Goal: Task Accomplishment & Management: Use online tool/utility

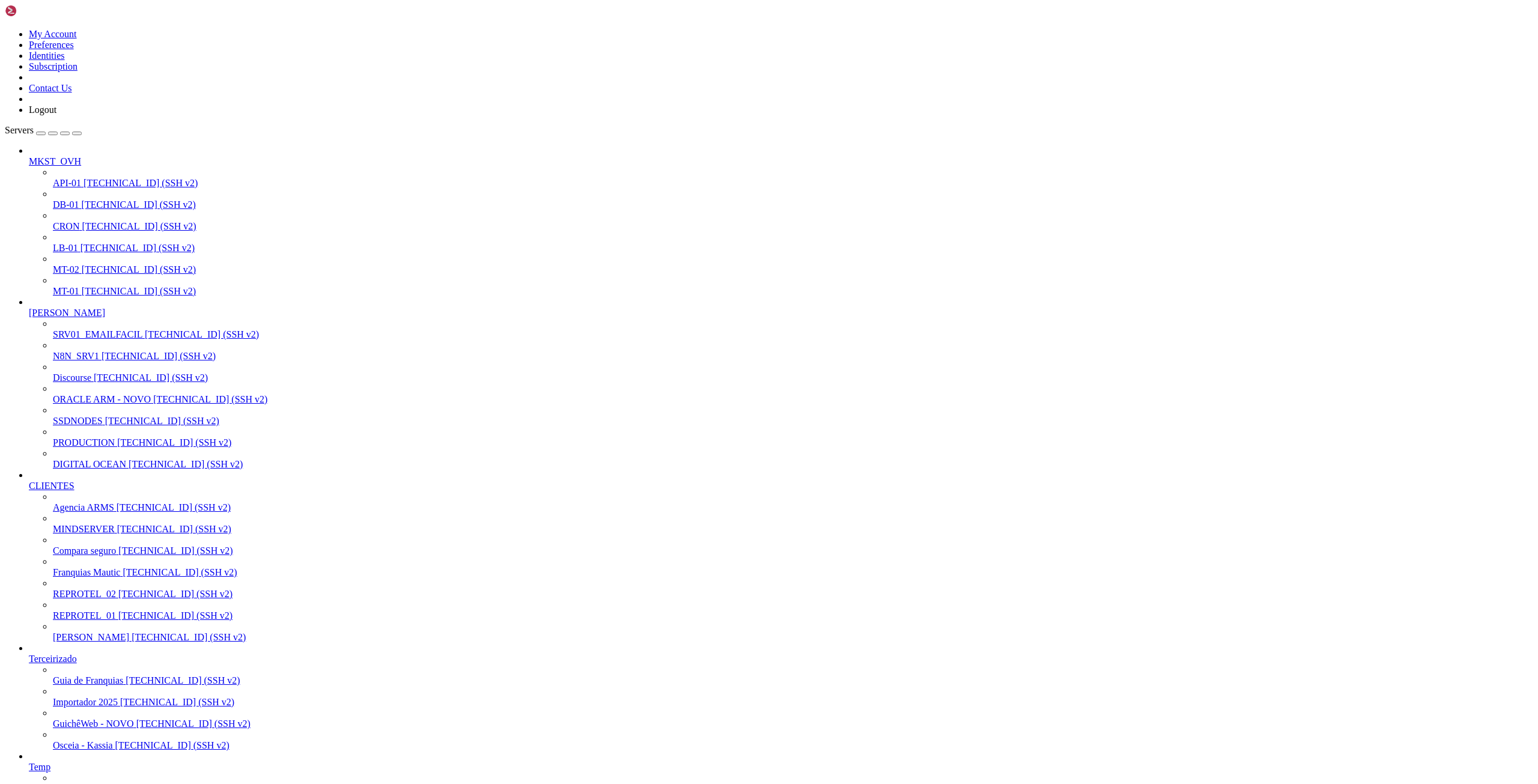
scroll to position [23474, 0]
drag, startPoint x: 46, startPoint y: 1797, endPoint x: 758, endPoint y: 1792, distance: 712.0
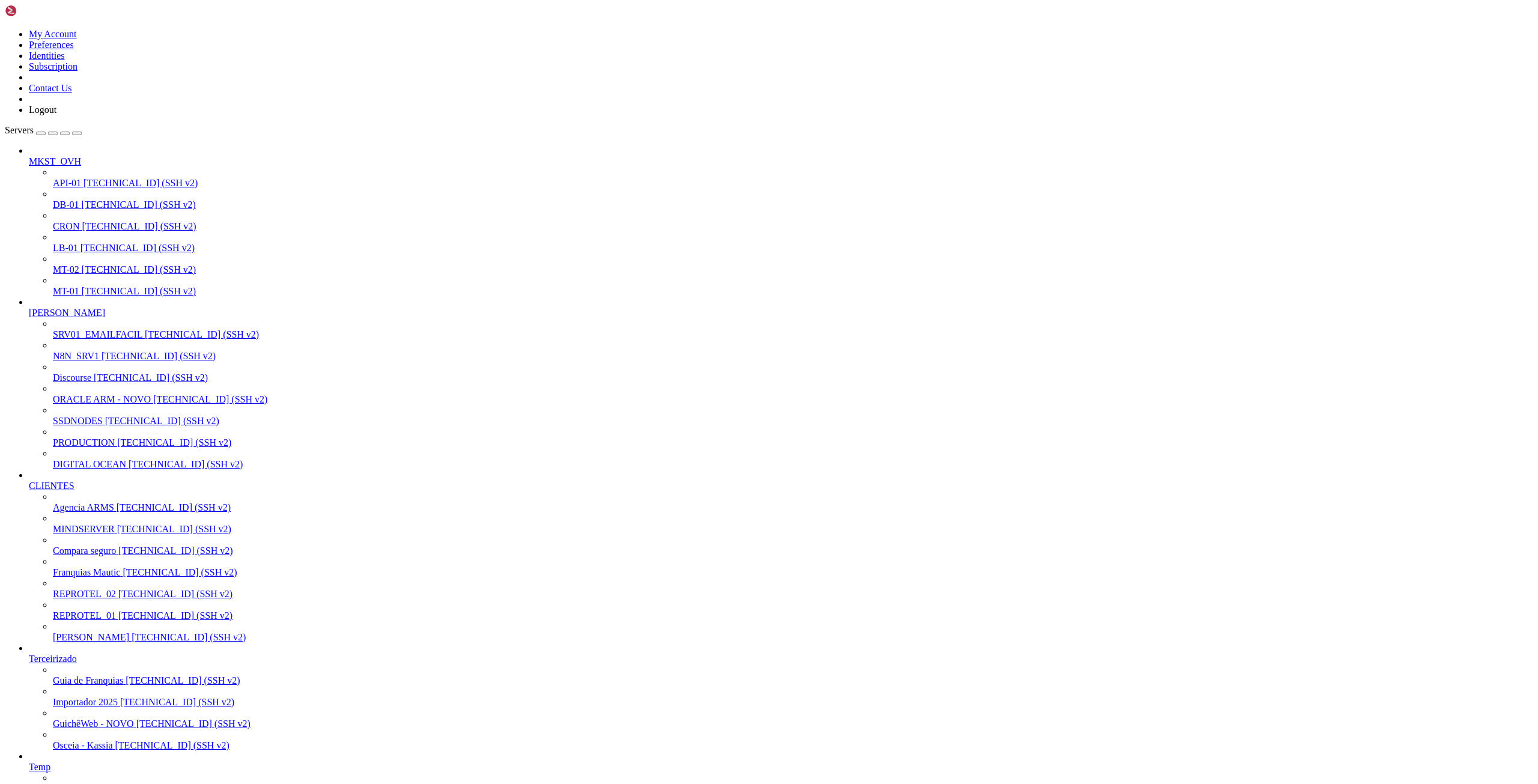
drag, startPoint x: 738, startPoint y: 1796, endPoint x: 226, endPoint y: 1796, distance: 512.0
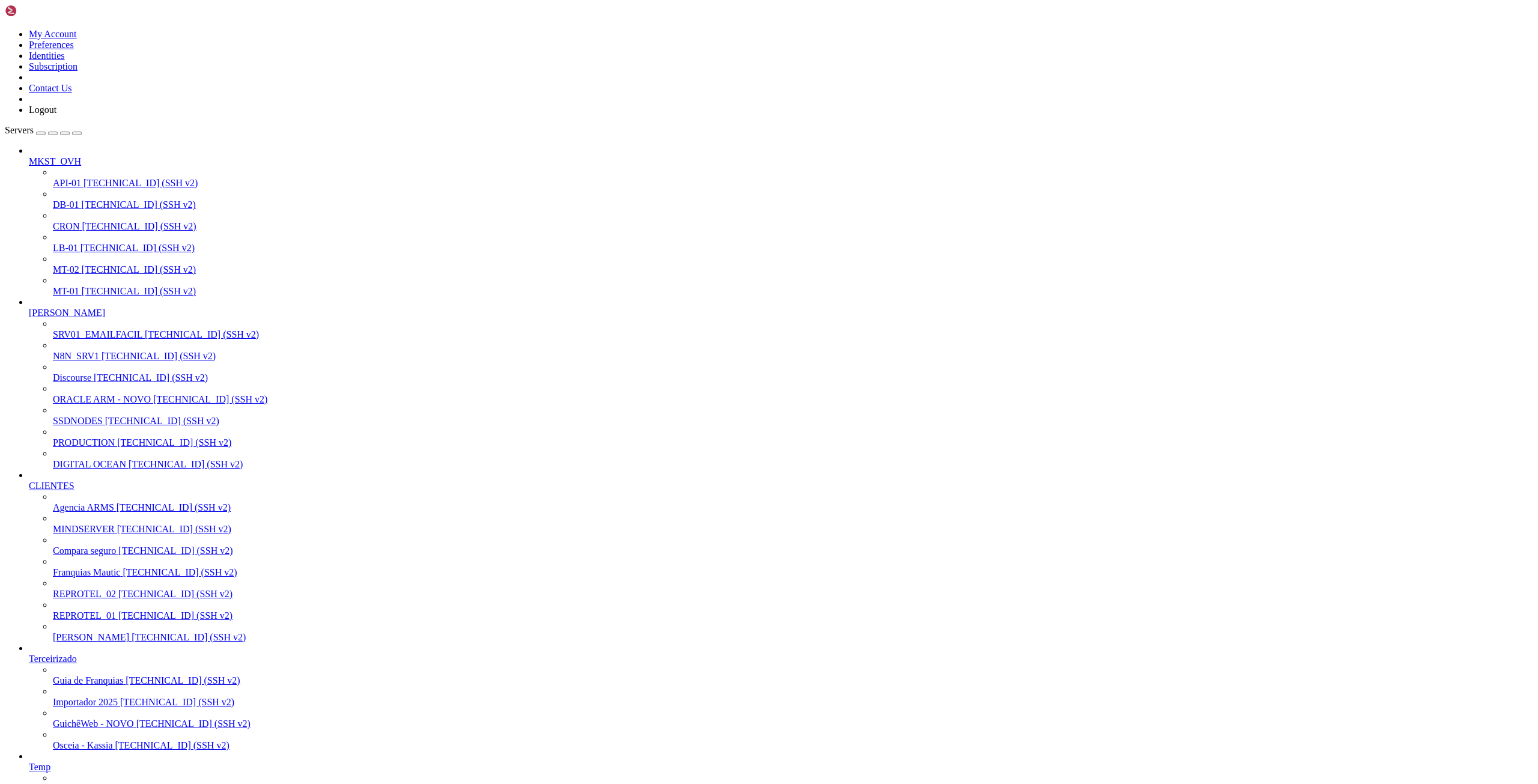
scroll to position [7106, 0]
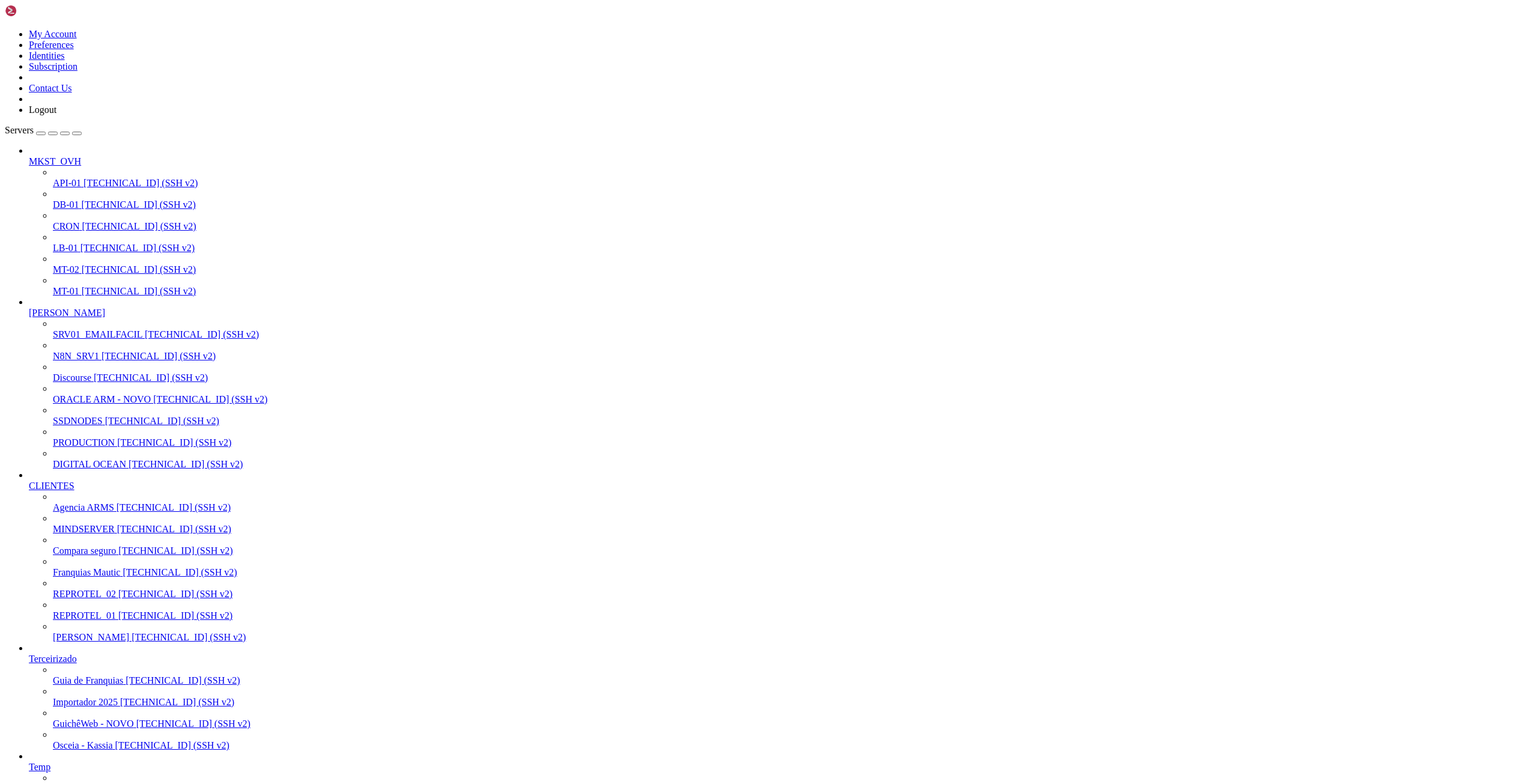
scroll to position [368940, 0]
drag, startPoint x: 8, startPoint y: 1380, endPoint x: 574, endPoint y: 2045, distance: 873.3
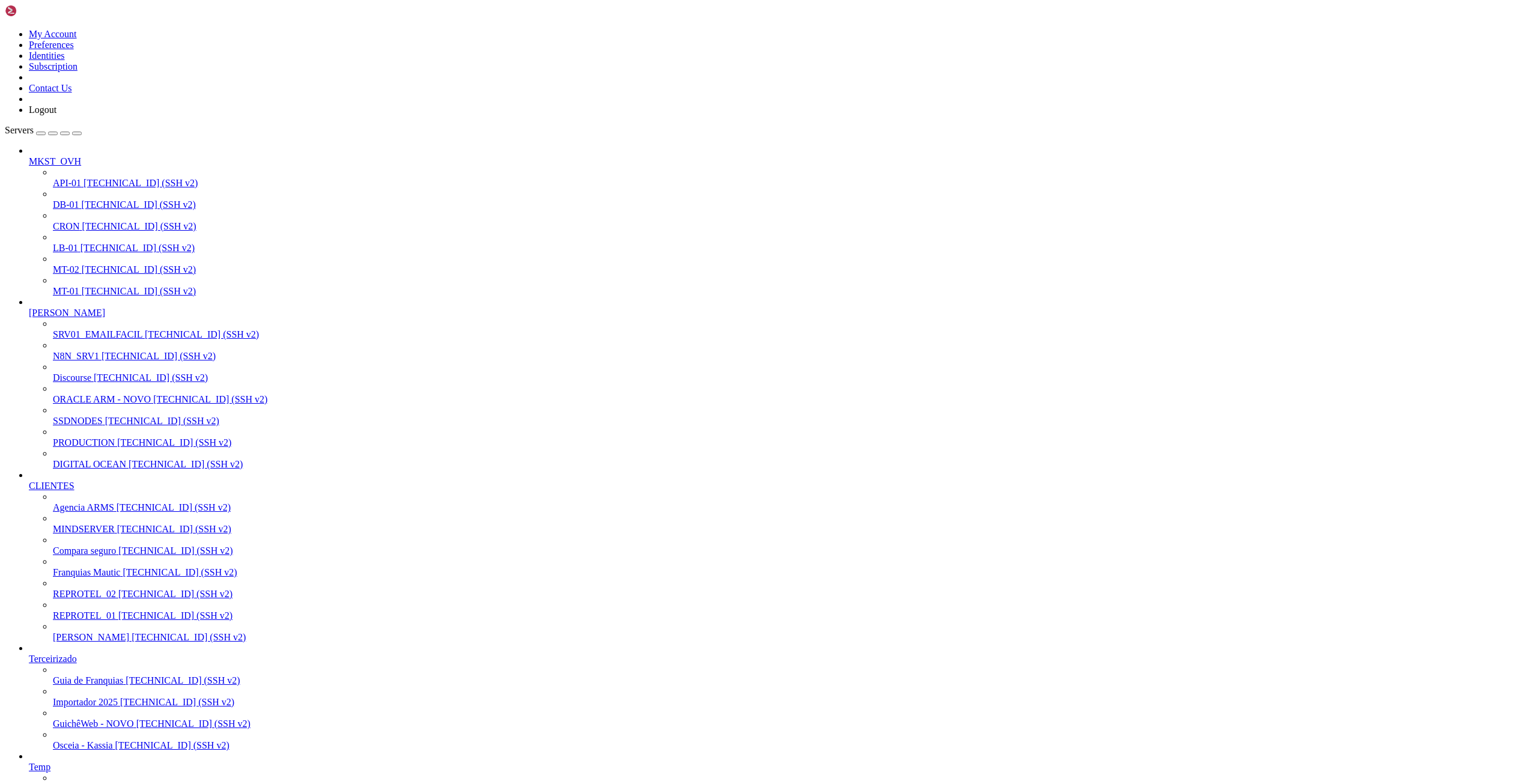
drag, startPoint x: 10, startPoint y: 1381, endPoint x: 577, endPoint y: 2053, distance: 879.2
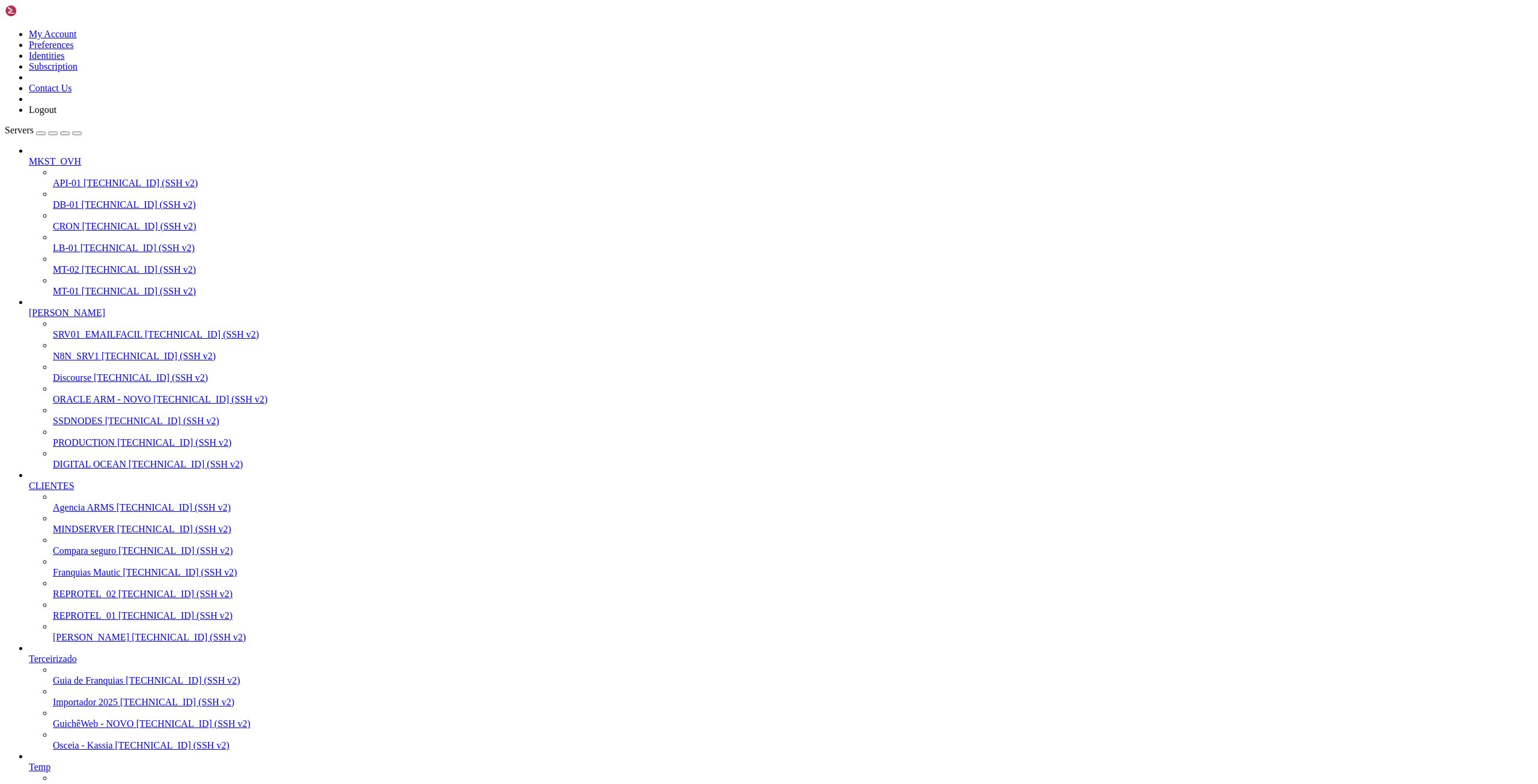
scroll to position [0, 0]
drag, startPoint x: 9, startPoint y: 1380, endPoint x: 102, endPoint y: 1547, distance: 191.1
drag, startPoint x: 10, startPoint y: 1380, endPoint x: 543, endPoint y: 2013, distance: 827.5
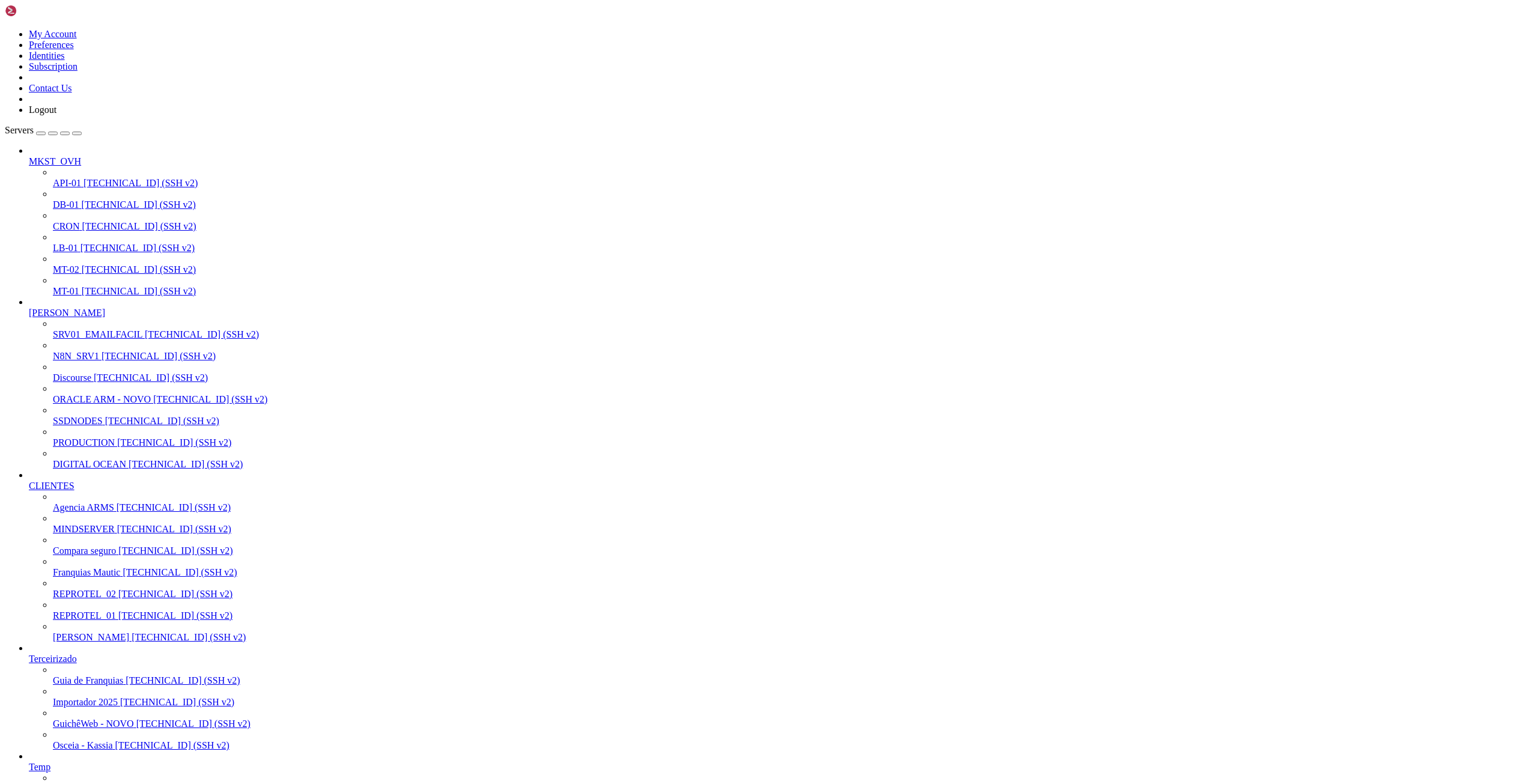
drag, startPoint x: 11, startPoint y: 1380, endPoint x: 577, endPoint y: 2053, distance: 879.4
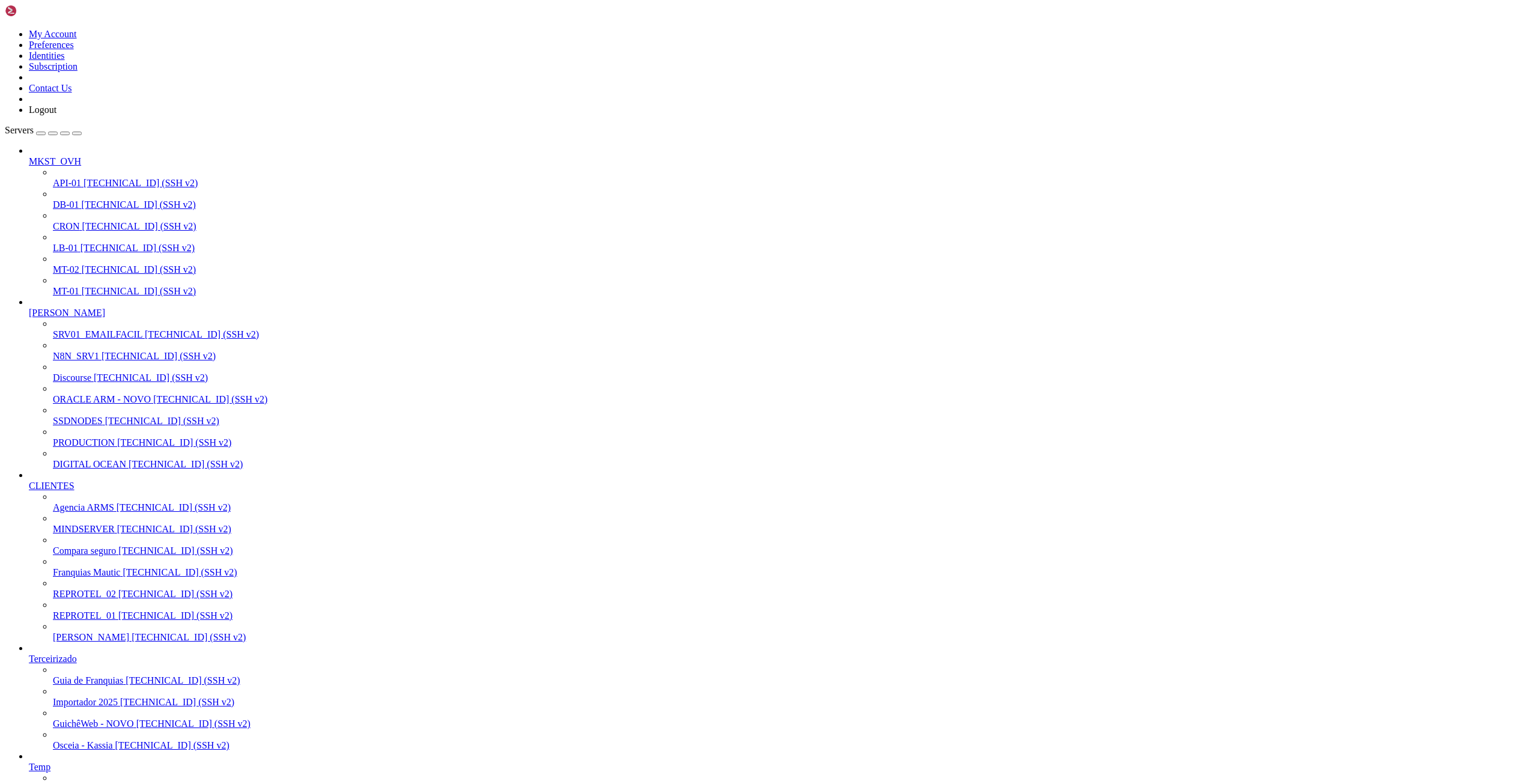
drag, startPoint x: 253, startPoint y: 2023, endPoint x: 389, endPoint y: 2023, distance: 136.0
drag, startPoint x: 10, startPoint y: 1536, endPoint x: 155, endPoint y: 1887, distance: 379.8
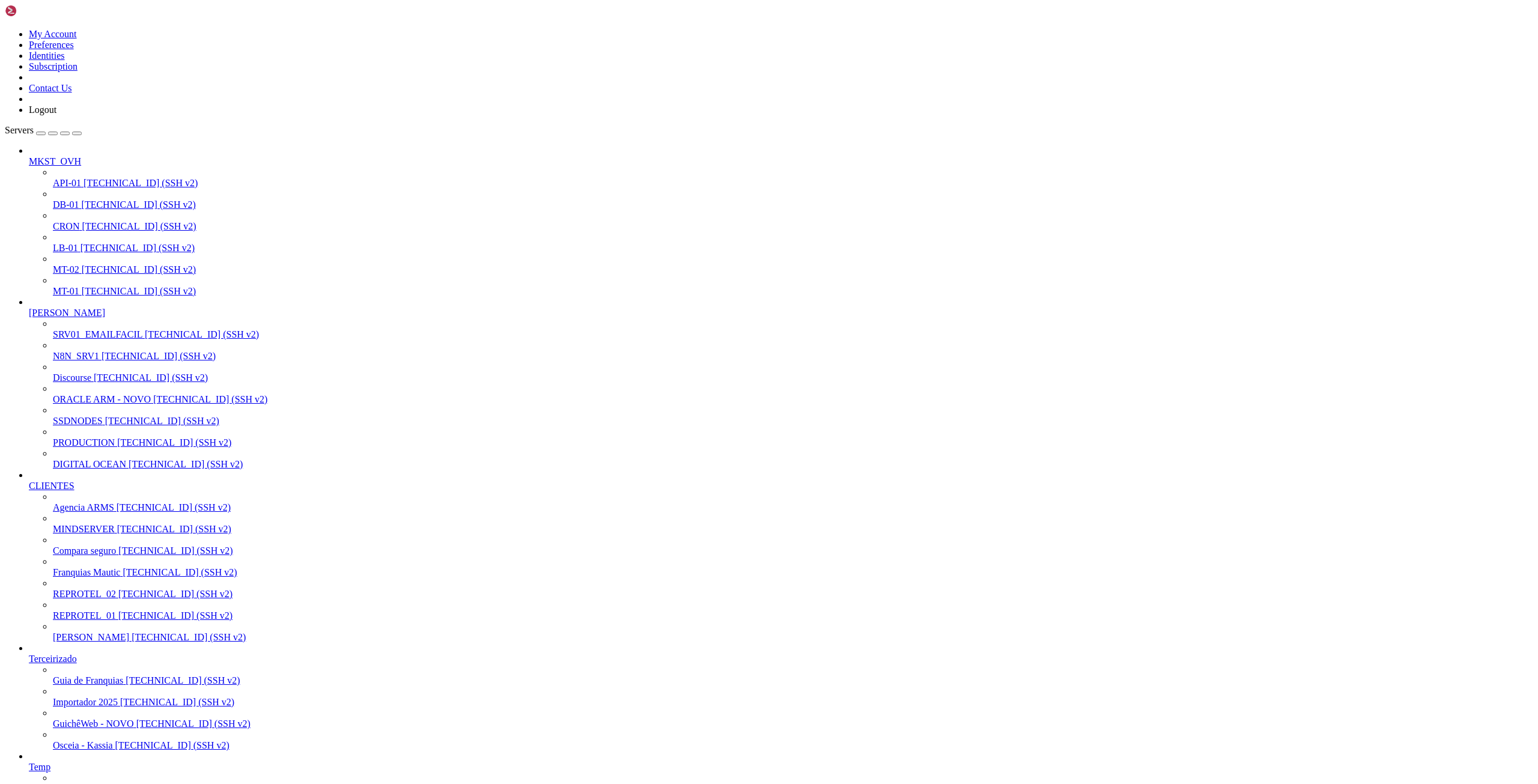
drag, startPoint x: 184, startPoint y: 1770, endPoint x: 534, endPoint y: 1717, distance: 354.0
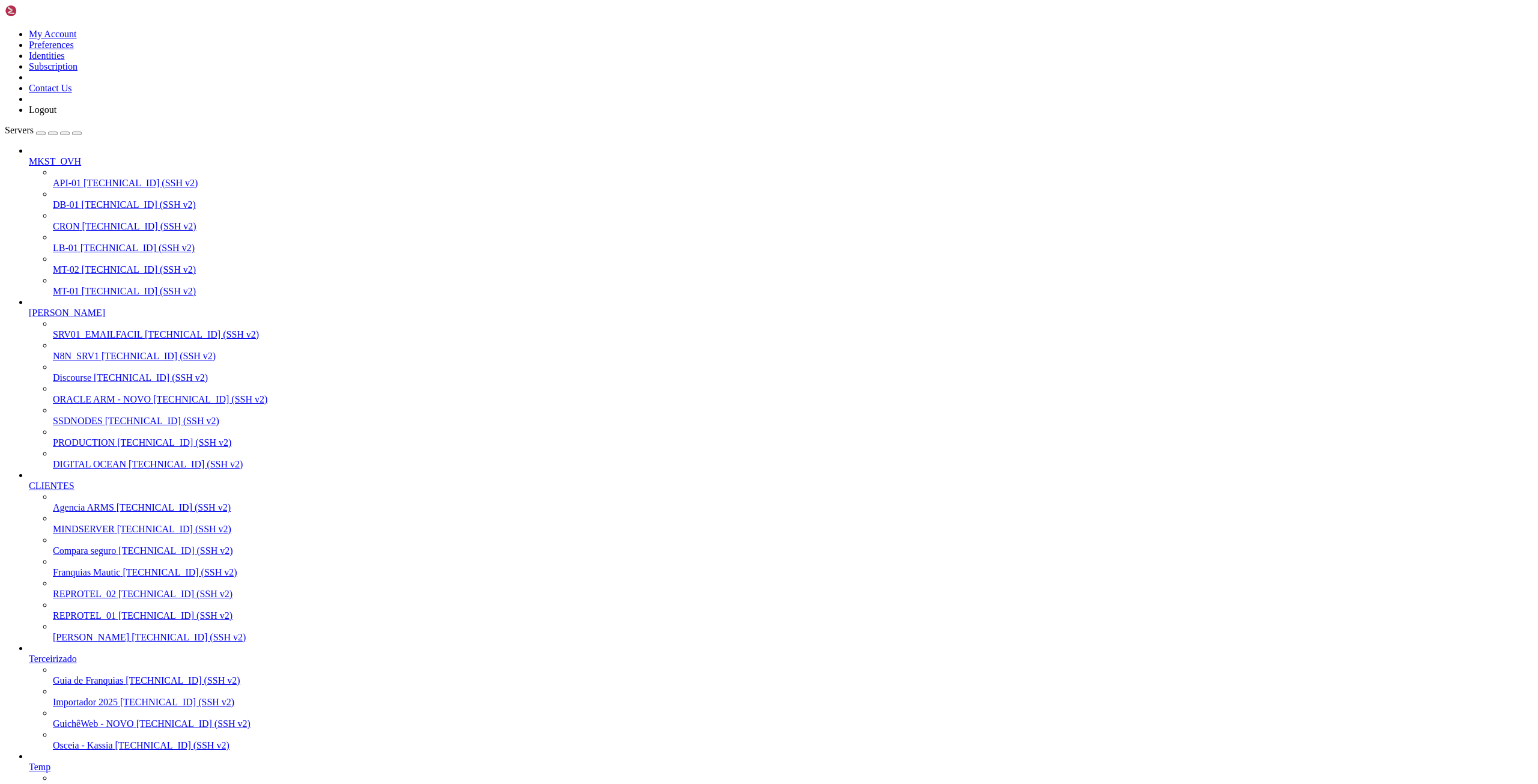
drag, startPoint x: 10, startPoint y: 1779, endPoint x: 95, endPoint y: 2050, distance: 284.0
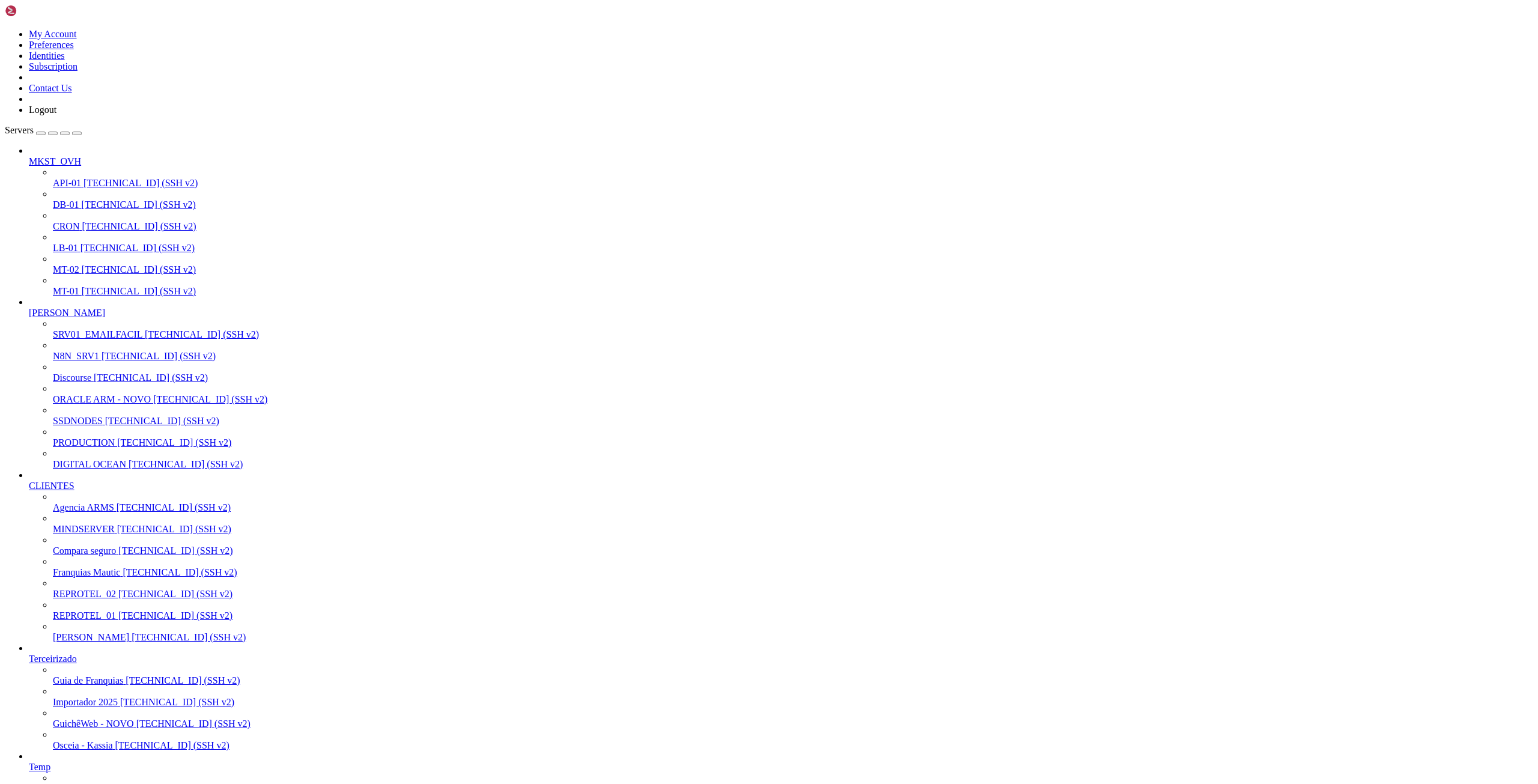
scroll to position [6657, 0]
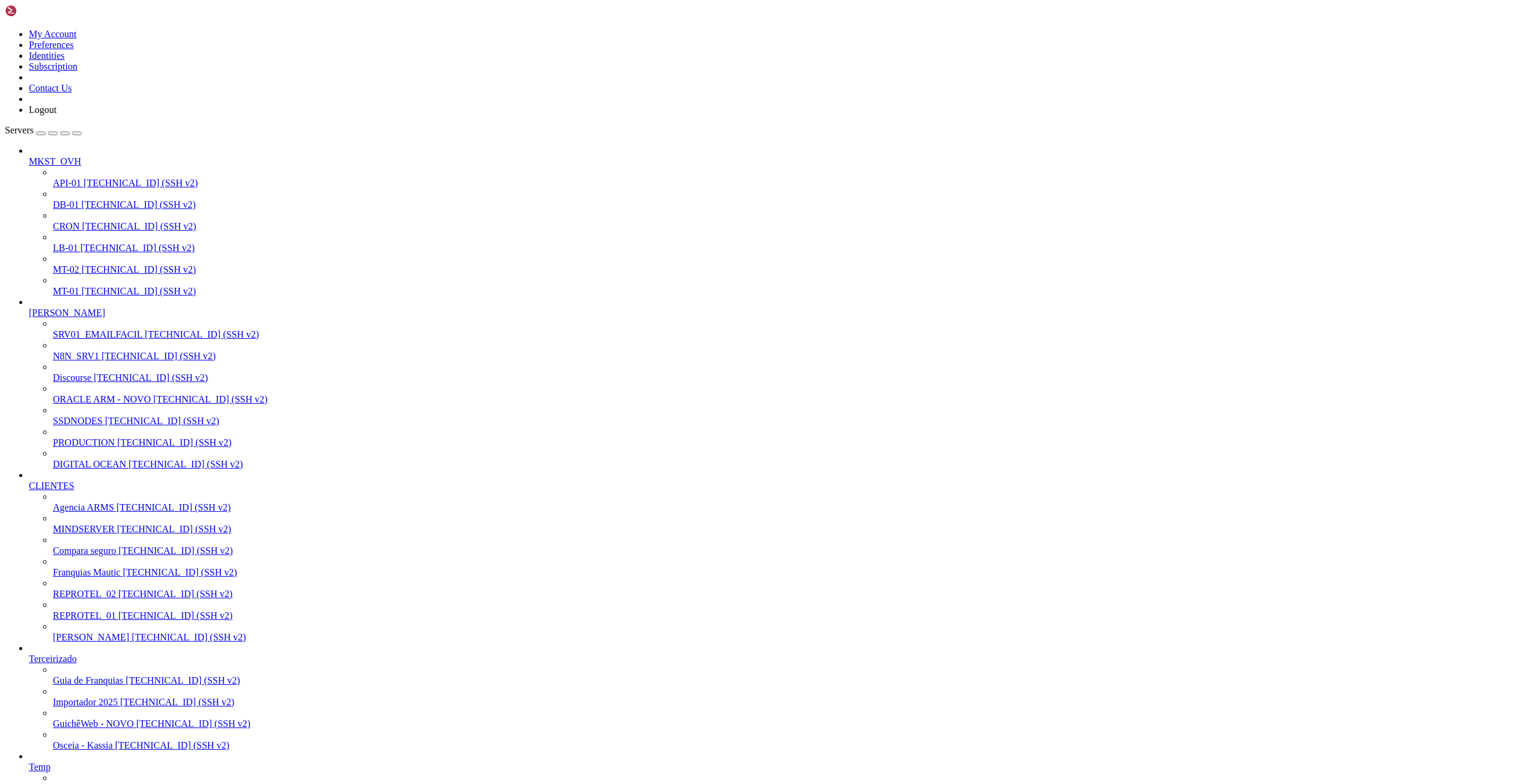
scroll to position [6974, 0]
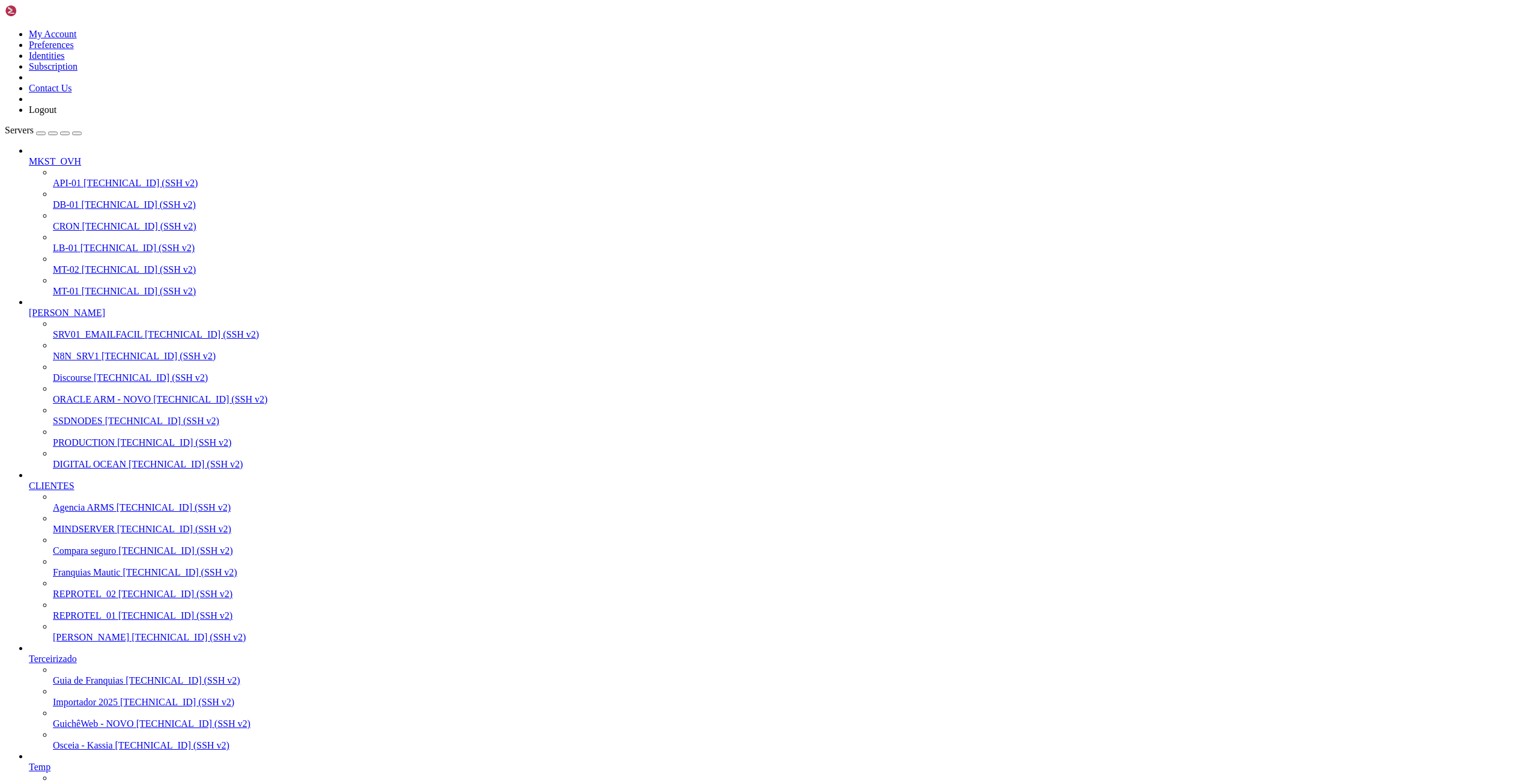
drag, startPoint x: 592, startPoint y: 1797, endPoint x: 803, endPoint y: 1800, distance: 211.0
drag, startPoint x: 86, startPoint y: 1799, endPoint x: 195, endPoint y: 1796, distance: 109.0
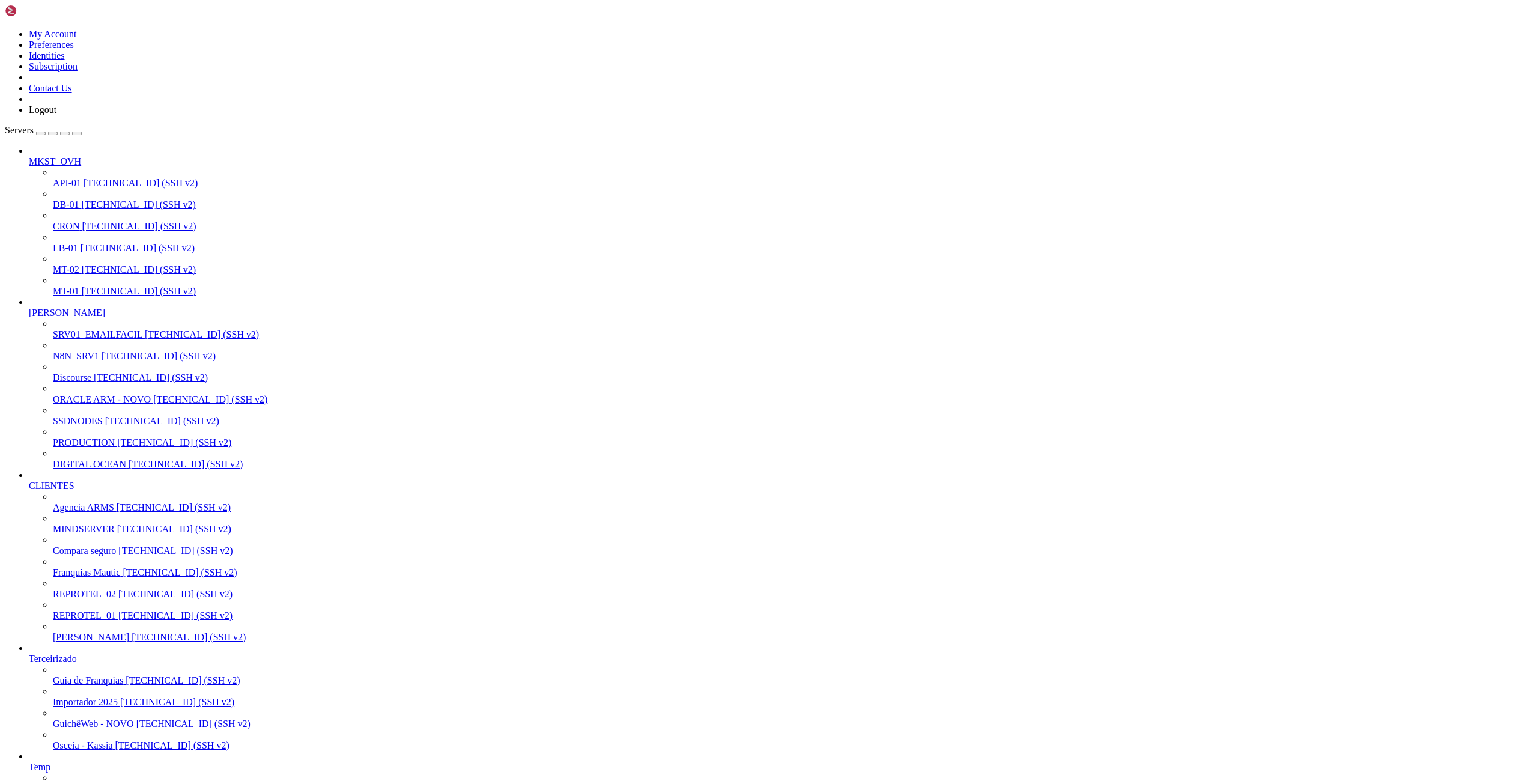
drag, startPoint x: 57, startPoint y: 1525, endPoint x: 123, endPoint y: 1518, distance: 66.4
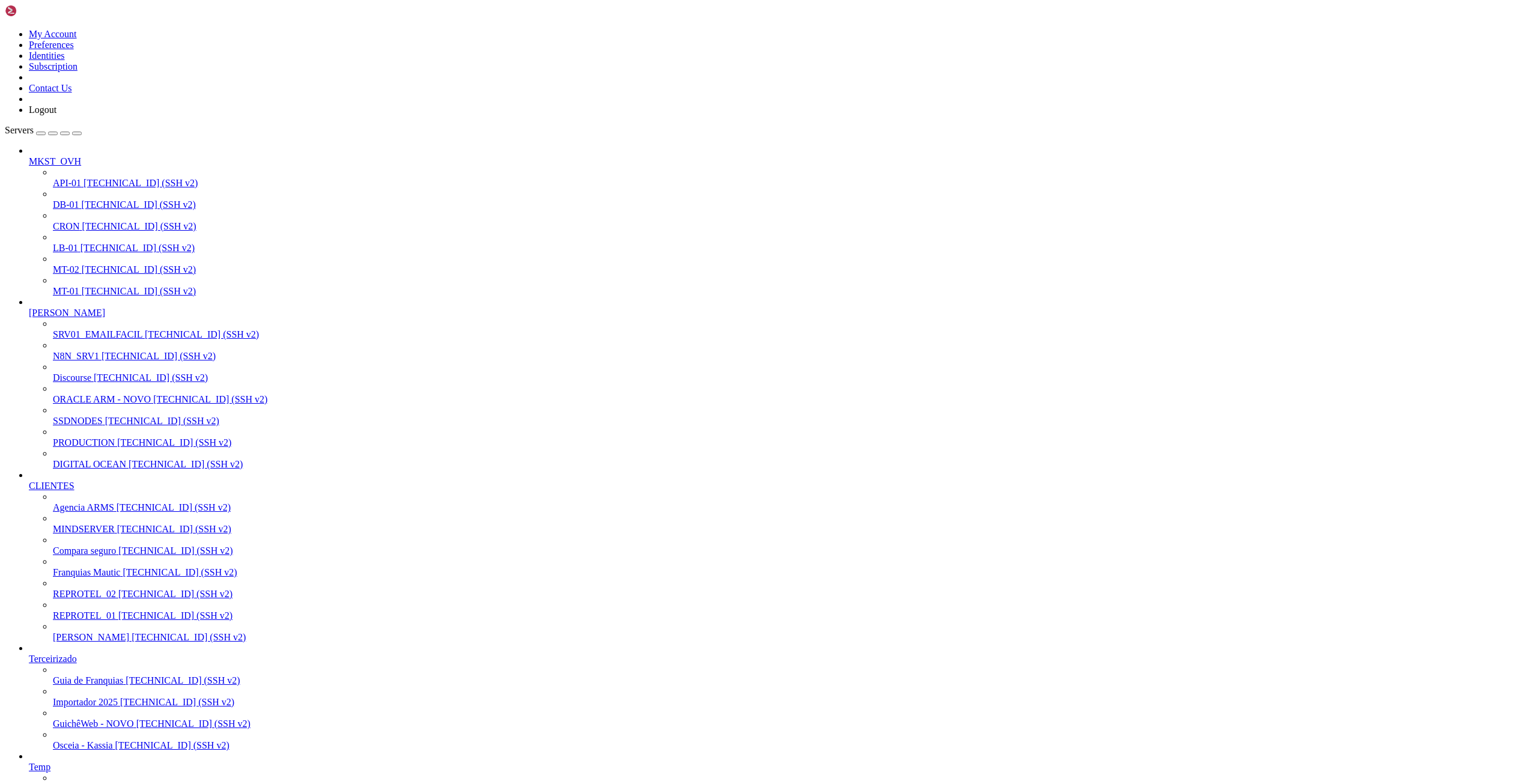
drag, startPoint x: 11, startPoint y: 1675, endPoint x: 110, endPoint y: 2052, distance: 389.8
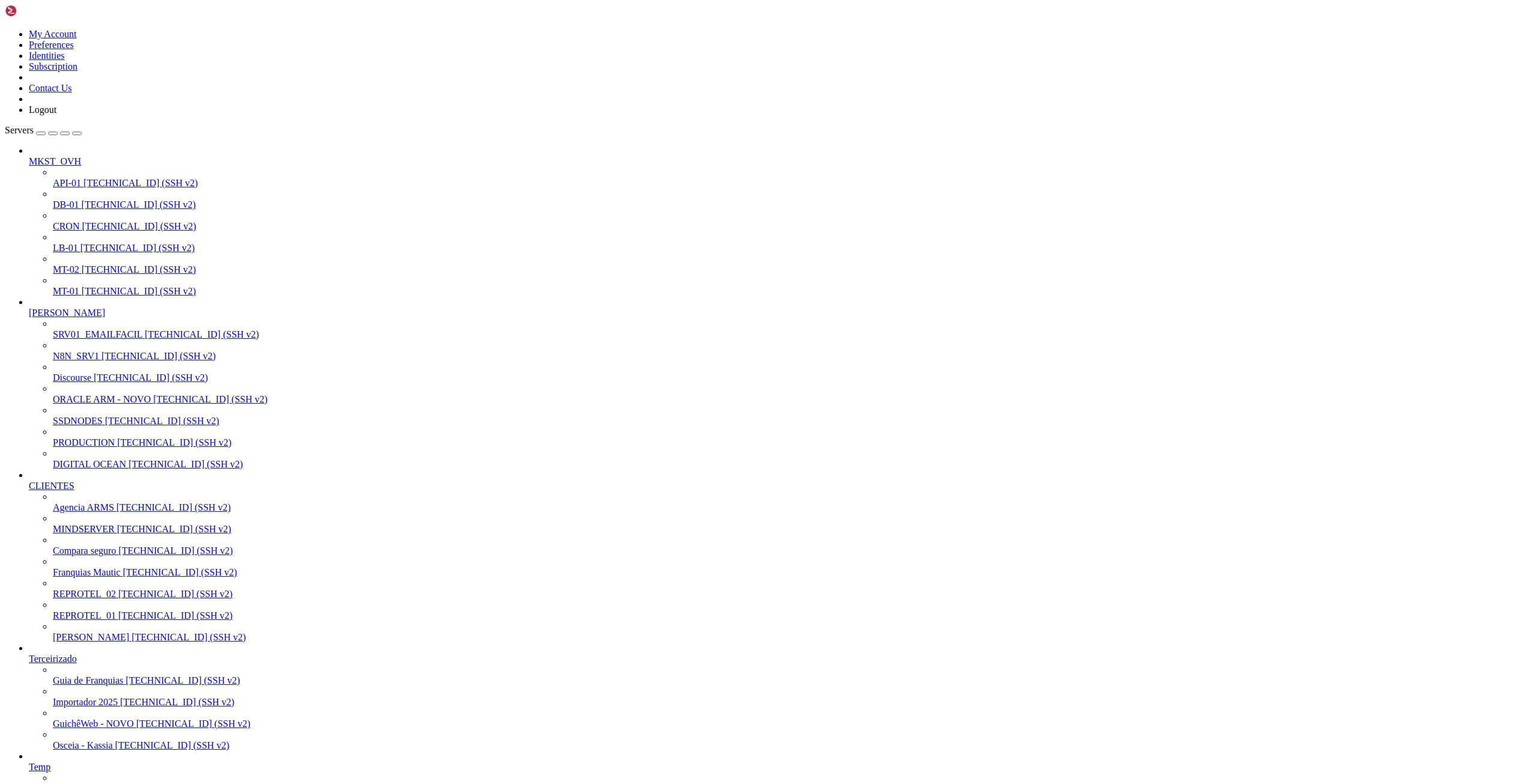
drag, startPoint x: 132, startPoint y: 1990, endPoint x: 9, endPoint y: 1990, distance: 123.0
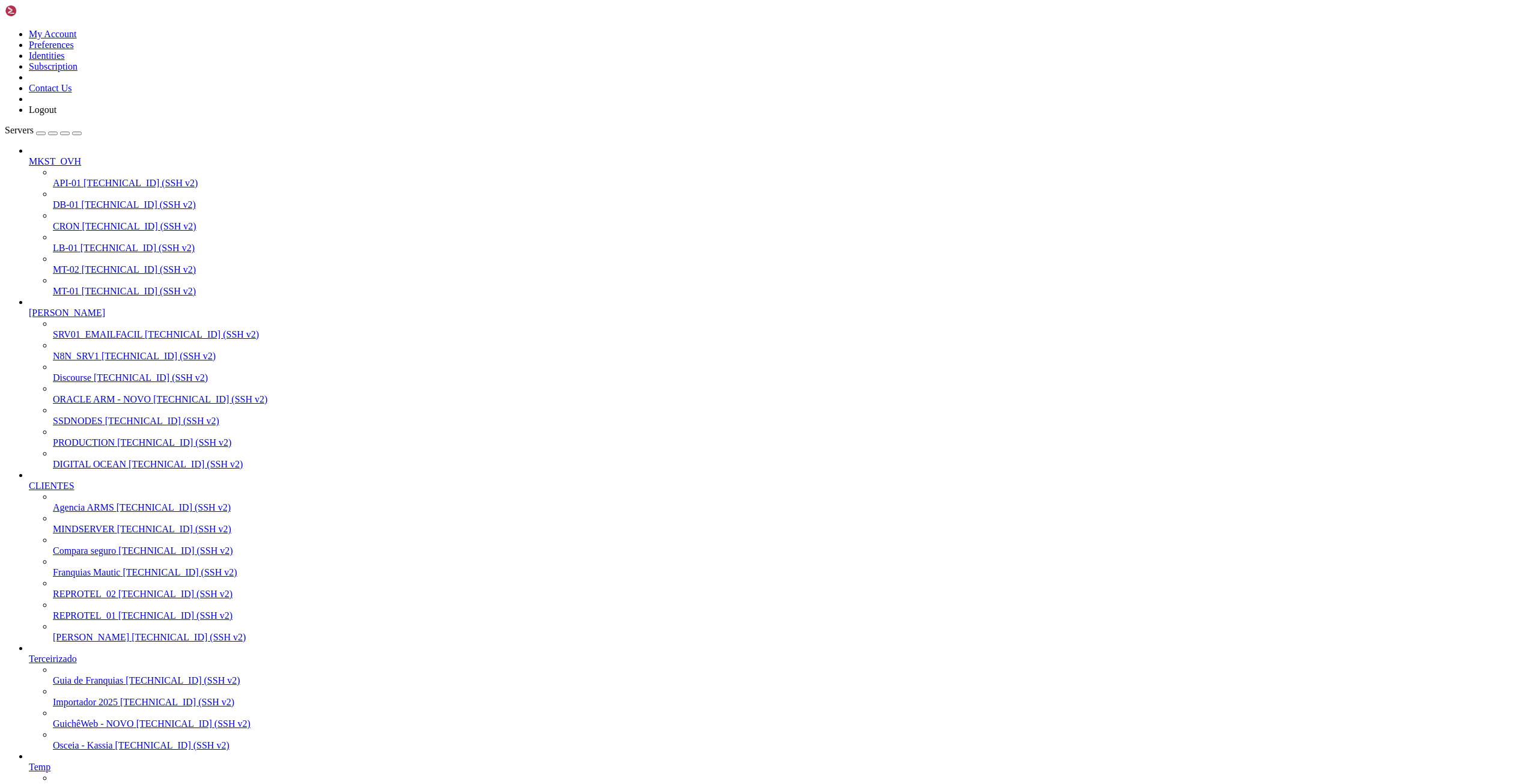
drag, startPoint x: 133, startPoint y: 1989, endPoint x: 10, endPoint y: 1992, distance: 123.0
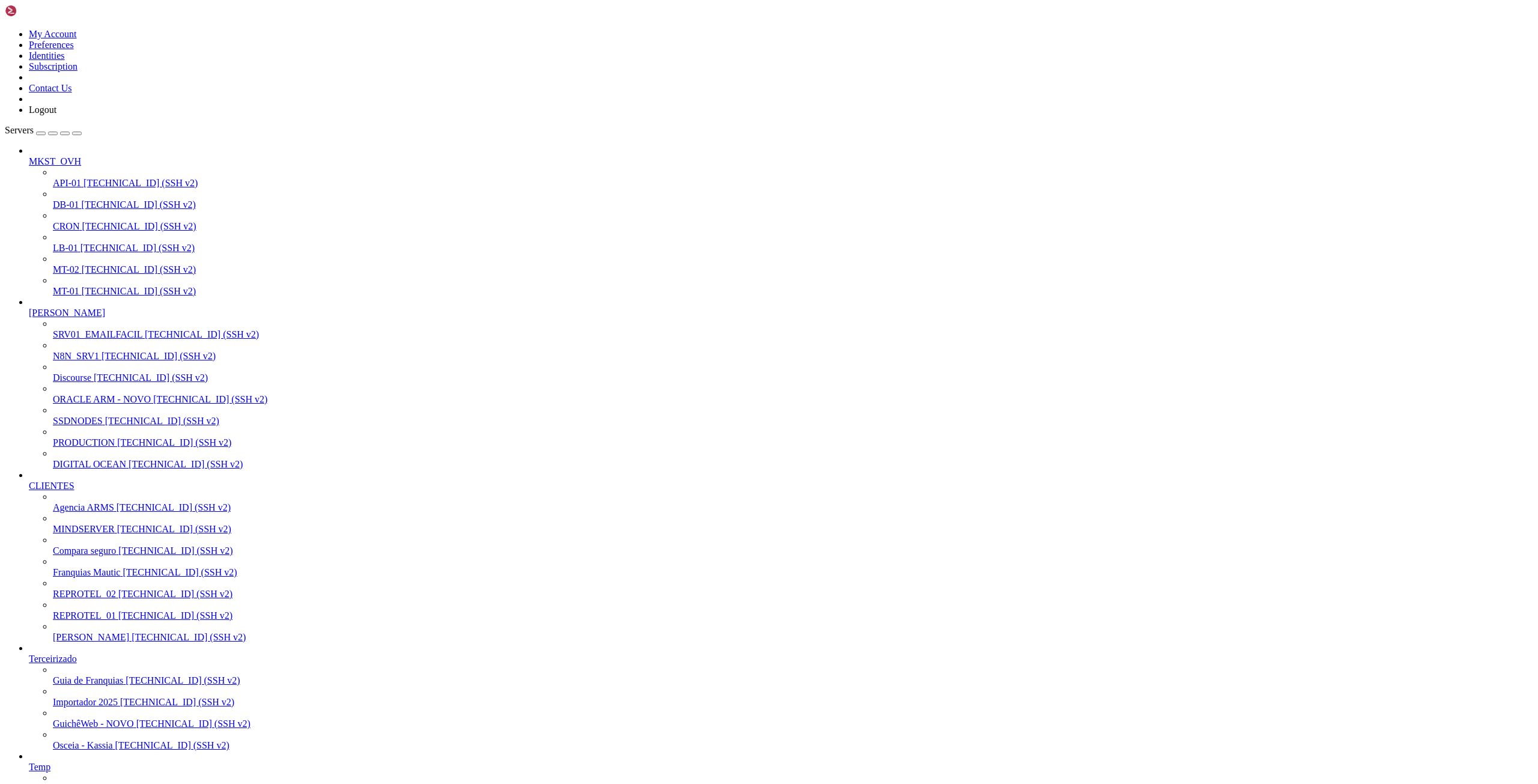
scroll to position [12, 2]
drag, startPoint x: 10, startPoint y: 1380, endPoint x: 112, endPoint y: 1760, distance: 393.5
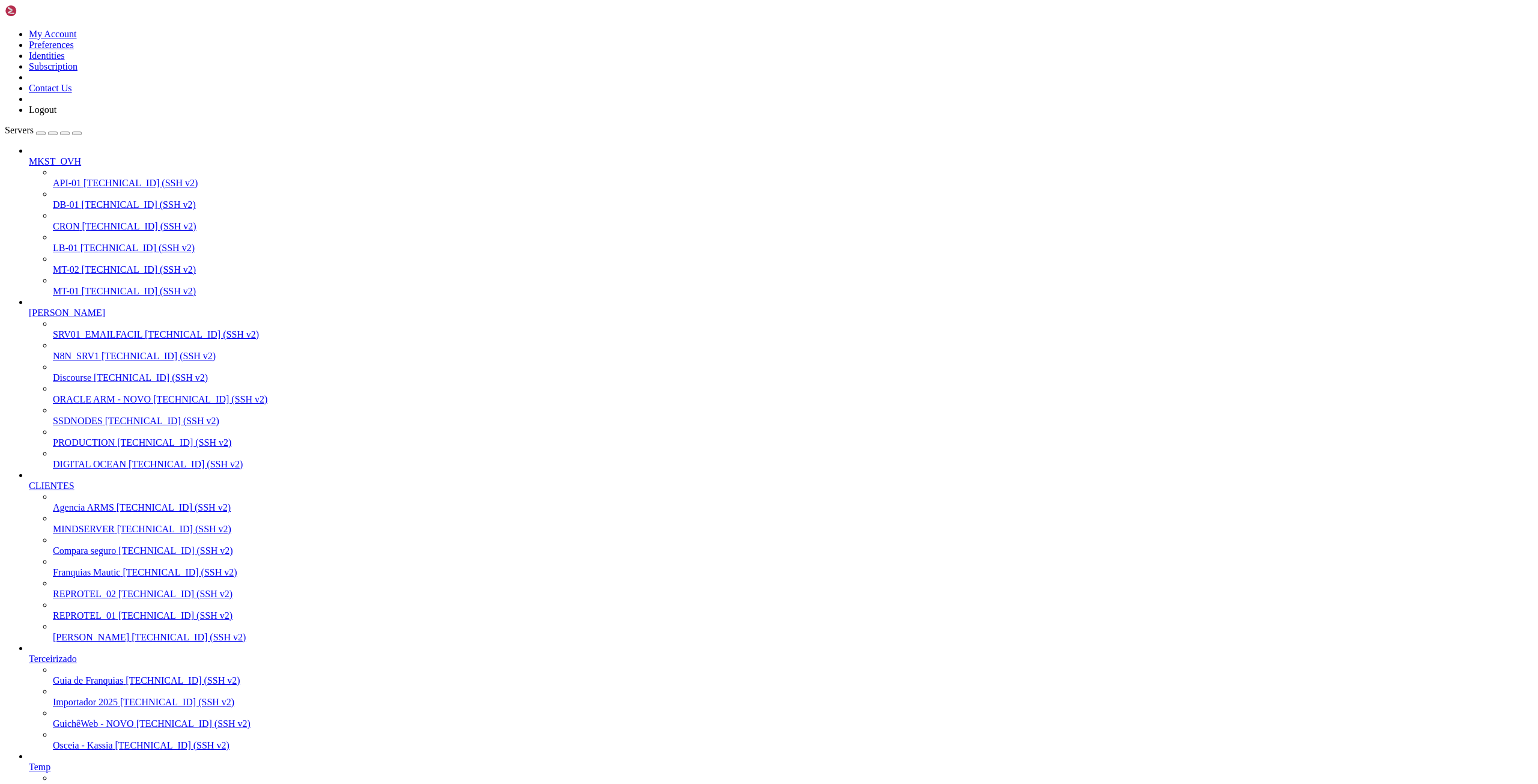
drag, startPoint x: 249, startPoint y: 1368, endPoint x: 182, endPoint y: 1367, distance: 67.0
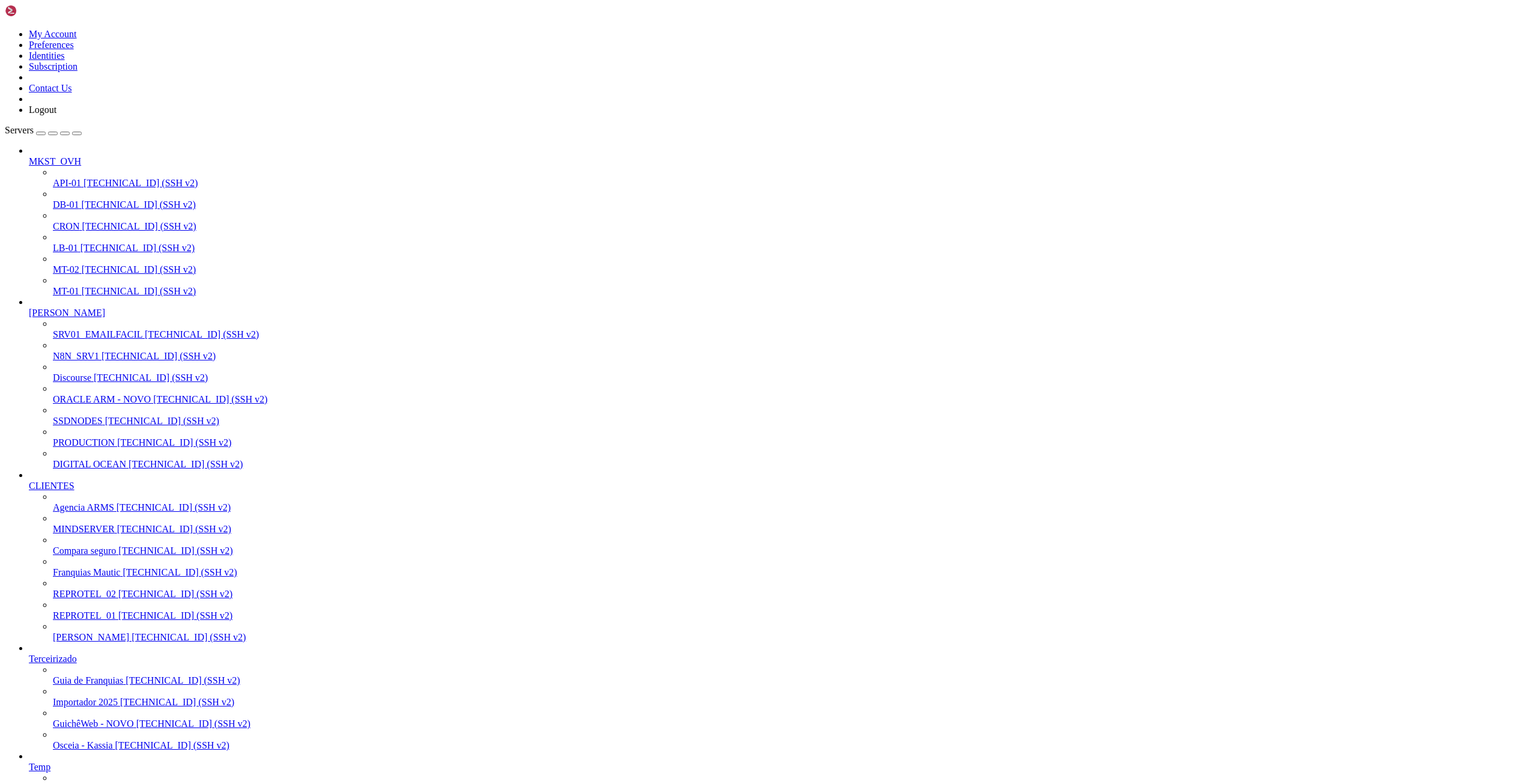
scroll to position [7576, 0]
drag, startPoint x: 84, startPoint y: 1470, endPoint x: 195, endPoint y: 1472, distance: 111.0
drag, startPoint x: 116, startPoint y: 1464, endPoint x: 110, endPoint y: 1467, distance: 6.7
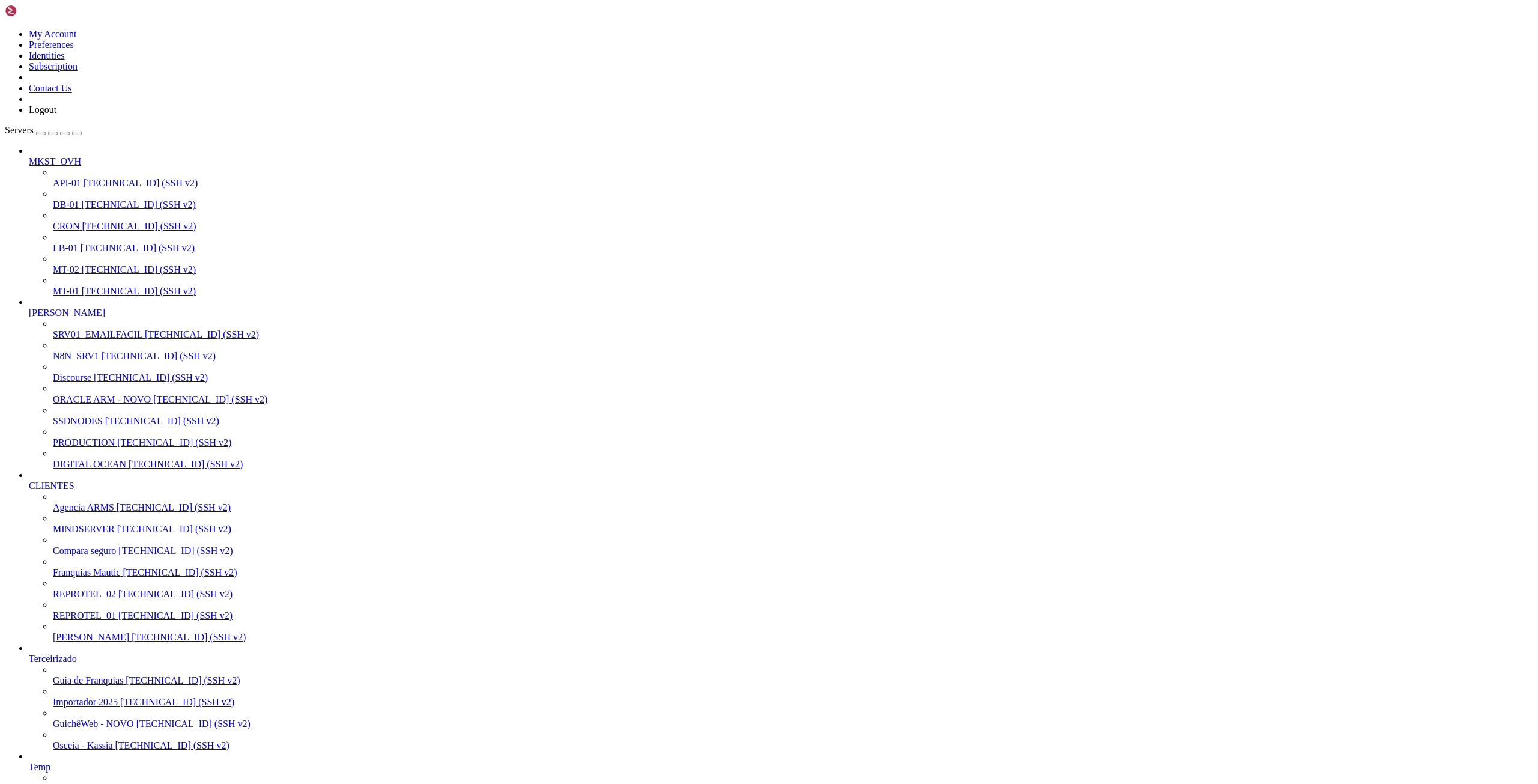
drag, startPoint x: 85, startPoint y: 1469, endPoint x: 142, endPoint y: 1472, distance: 57.1
drag, startPoint x: 11, startPoint y: 1398, endPoint x: 288, endPoint y: 1478, distance: 288.3
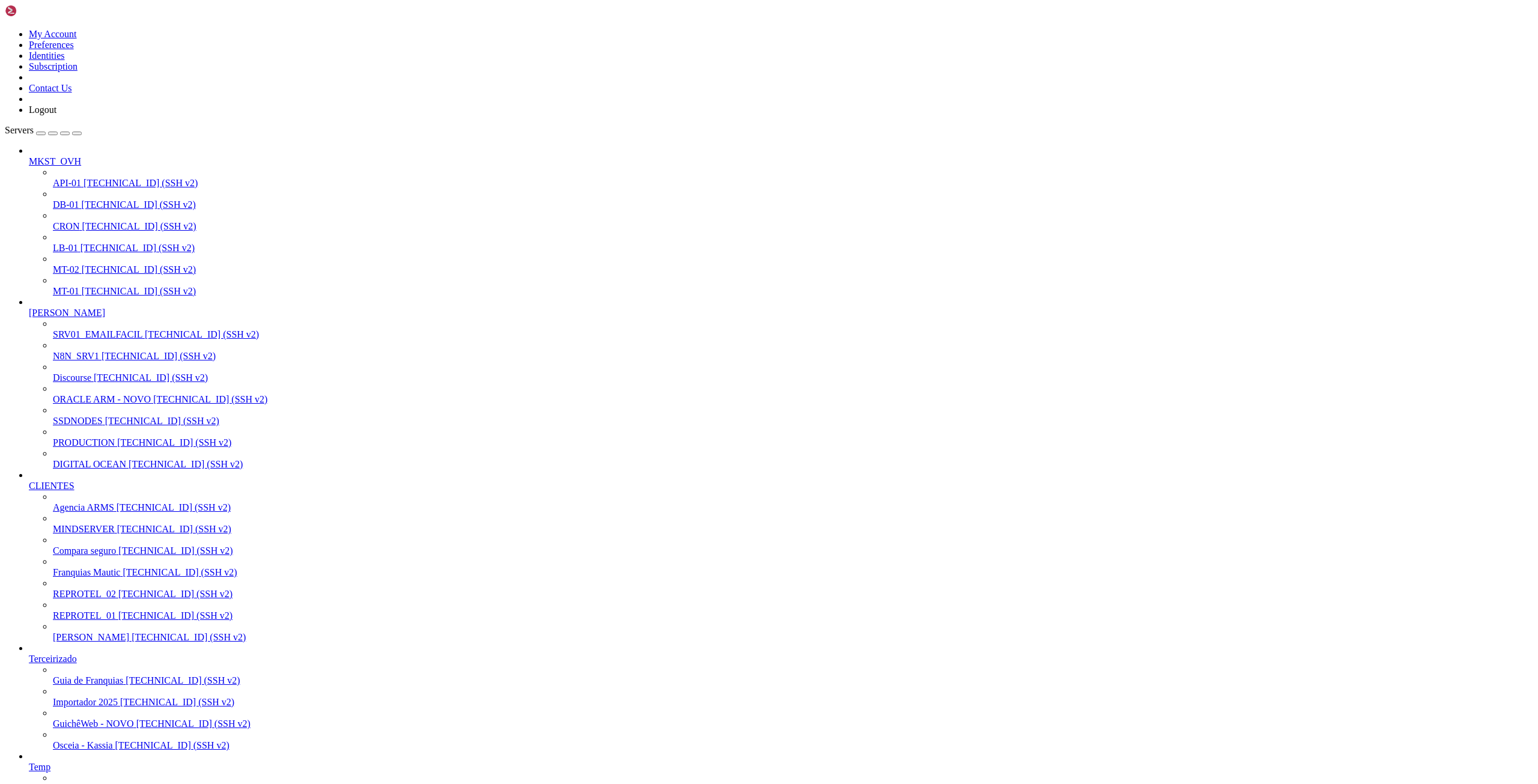
scroll to position [9128, 0]
drag, startPoint x: 10, startPoint y: 1358, endPoint x: 96, endPoint y: 1814, distance: 464.0
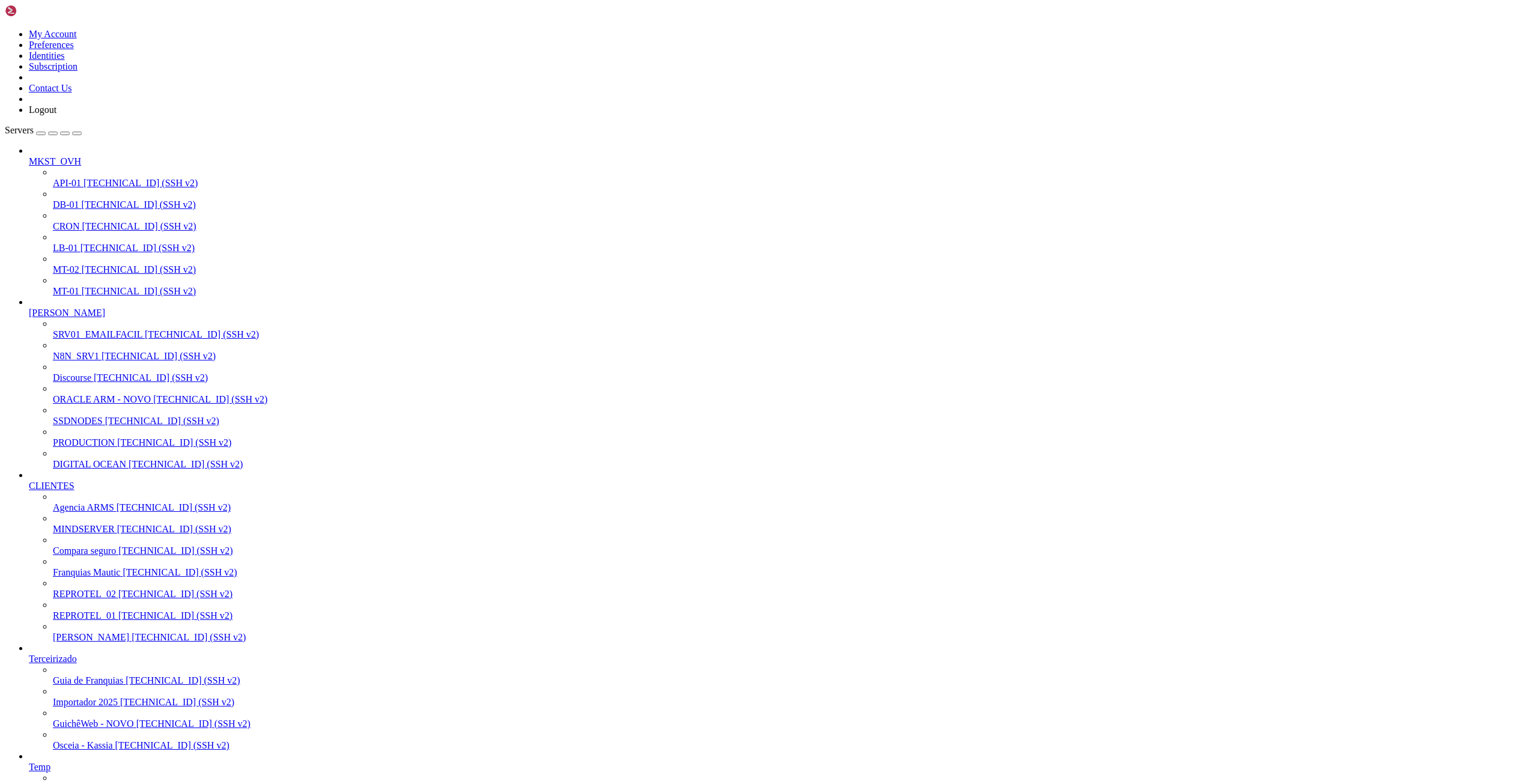
drag, startPoint x: 12, startPoint y: 1132, endPoint x: 324, endPoint y: 1316, distance: 362.2
drag, startPoint x: 11, startPoint y: 1295, endPoint x: 177, endPoint y: 1302, distance: 166.1
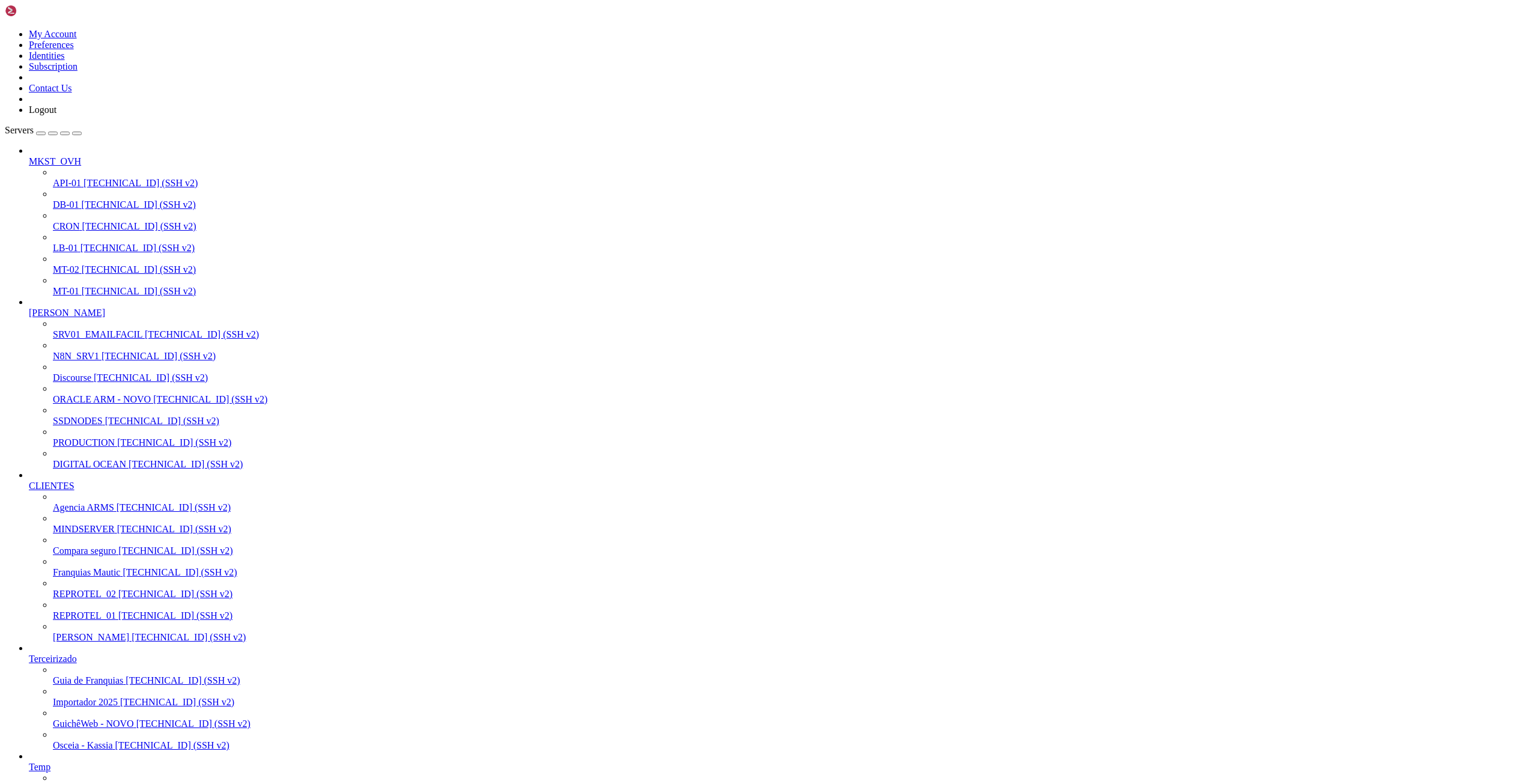
drag, startPoint x: 10, startPoint y: 1294, endPoint x: 445, endPoint y: 1586, distance: 523.9
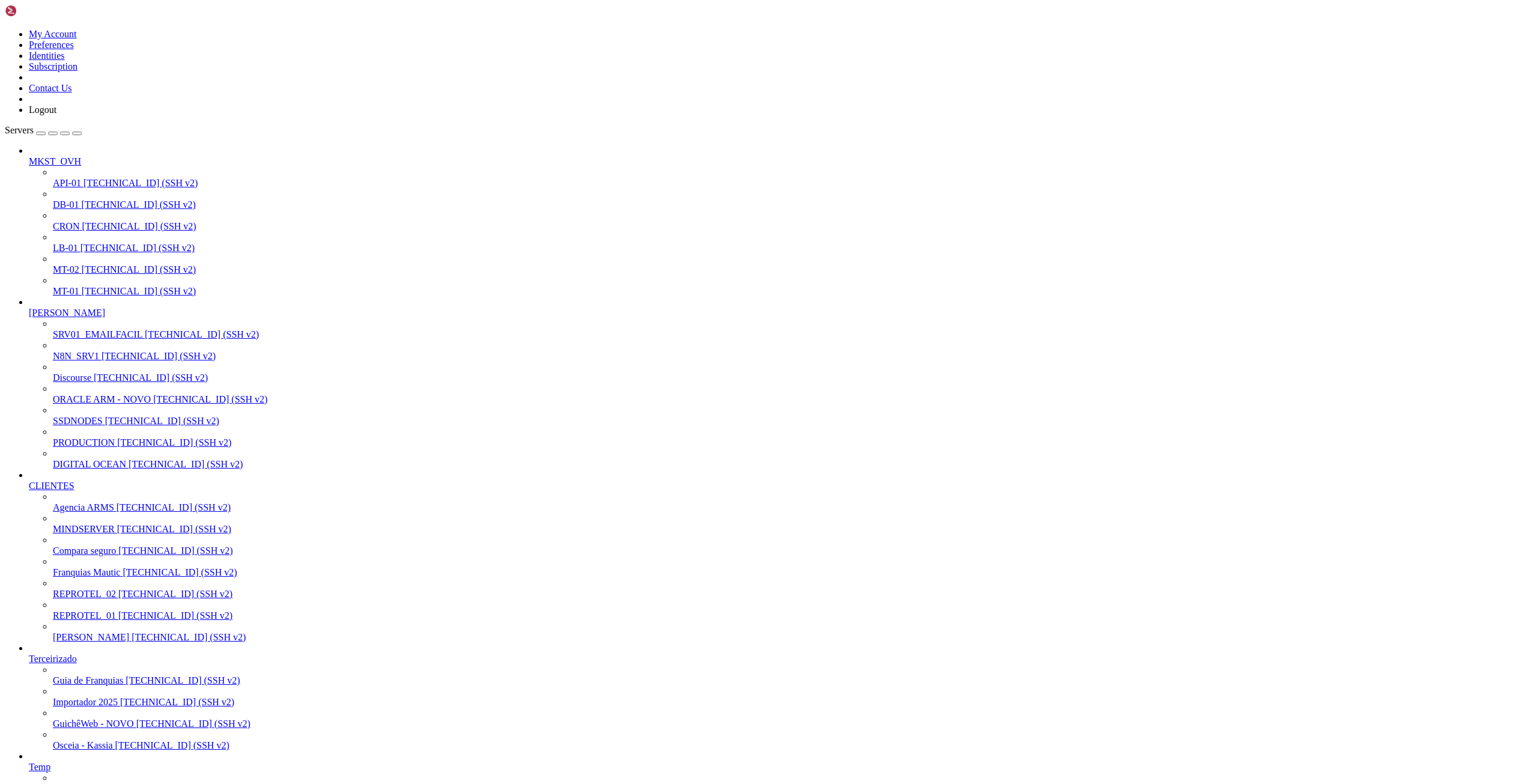
scroll to position [2093, 0]
drag, startPoint x: 132, startPoint y: 1795, endPoint x: 510, endPoint y: 1797, distance: 378.0
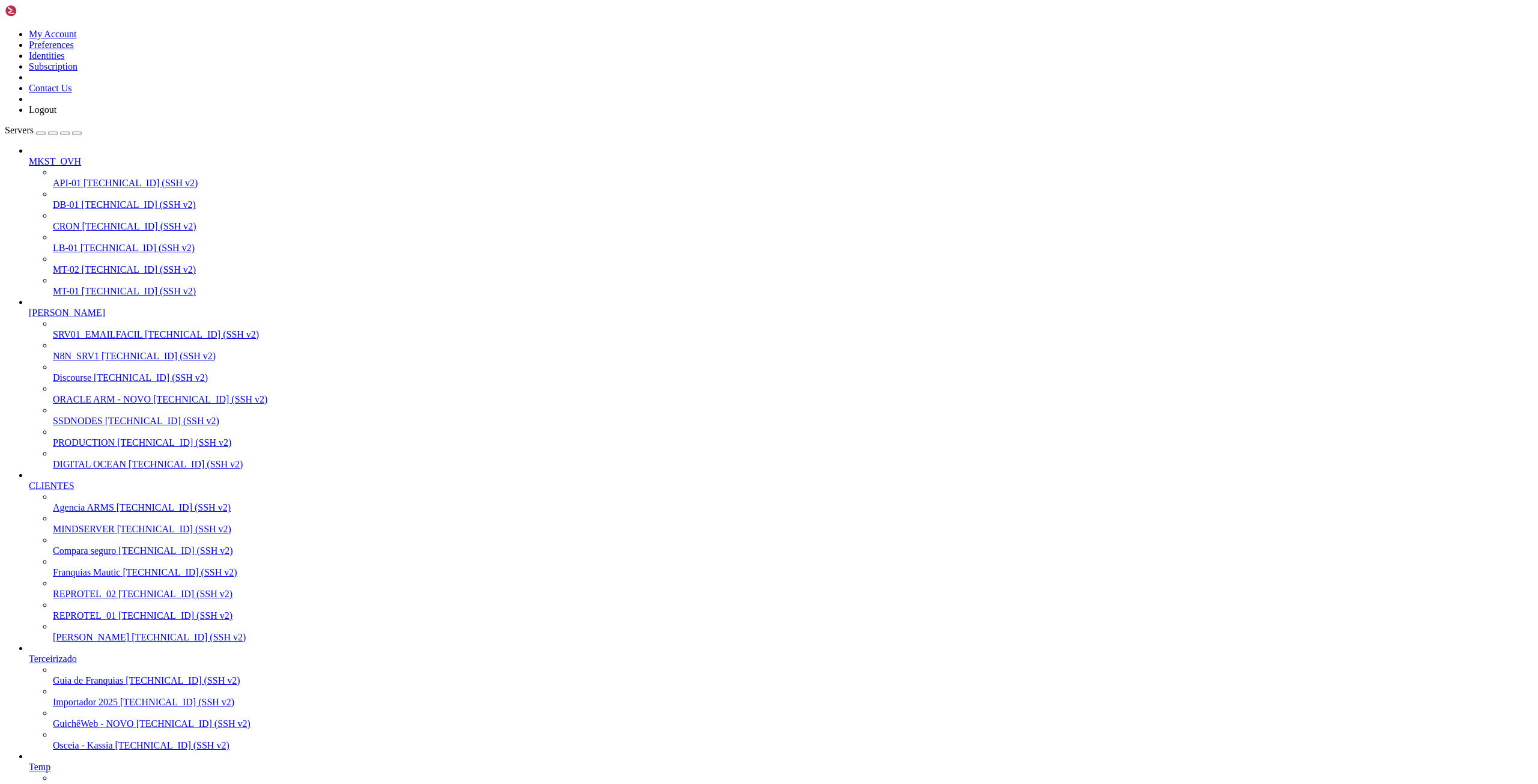
scroll to position [2103, 0]
drag, startPoint x: 11, startPoint y: 1632, endPoint x: 283, endPoint y: 1818, distance: 329.5
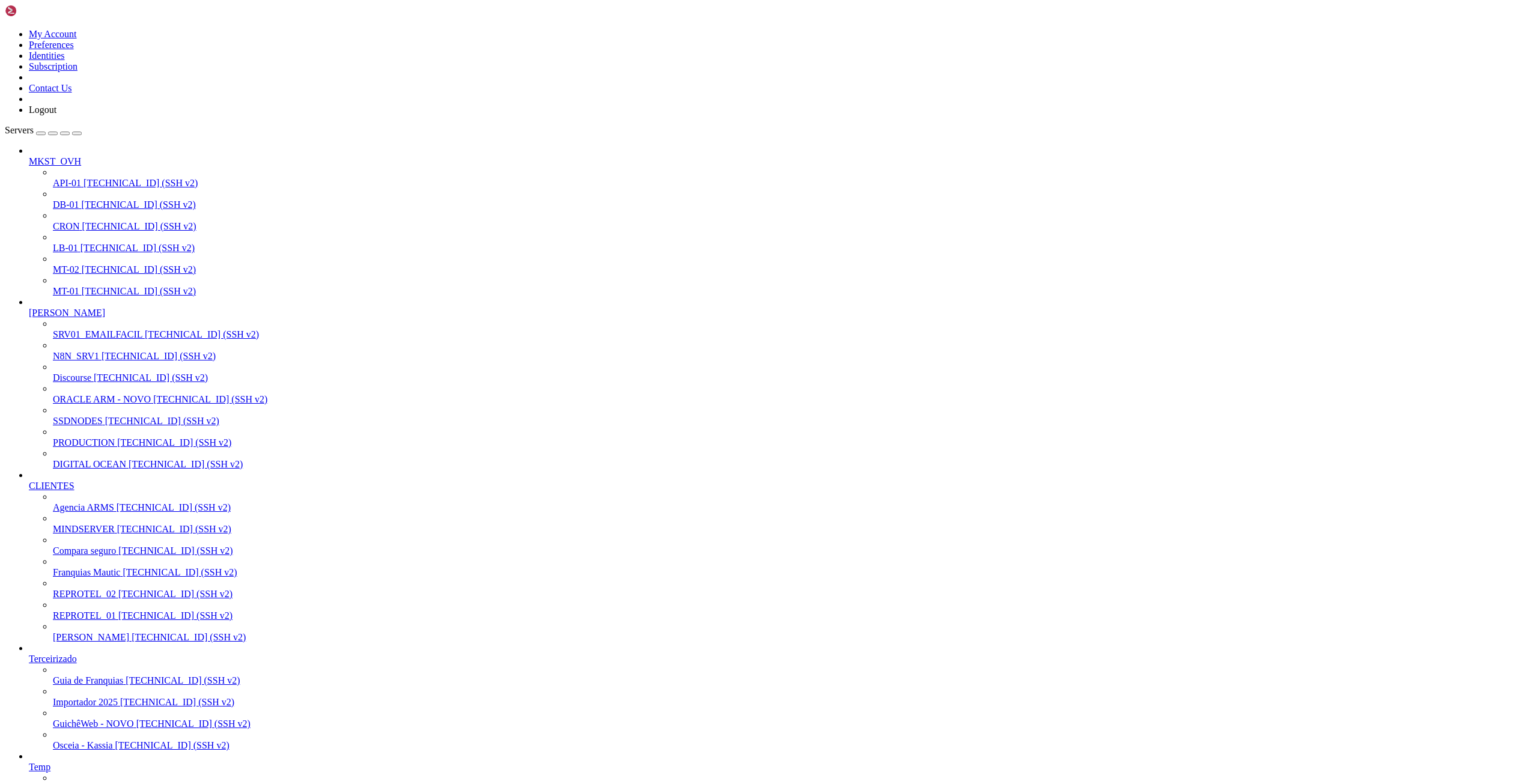
scroll to position [3890, 0]
drag, startPoint x: 11, startPoint y: 1430, endPoint x: 266, endPoint y: 1813, distance: 460.1
drag, startPoint x: 256, startPoint y: 1813, endPoint x: 137, endPoint y: 1600, distance: 244.0
drag, startPoint x: 11, startPoint y: 1431, endPoint x: 267, endPoint y: 1800, distance: 449.1
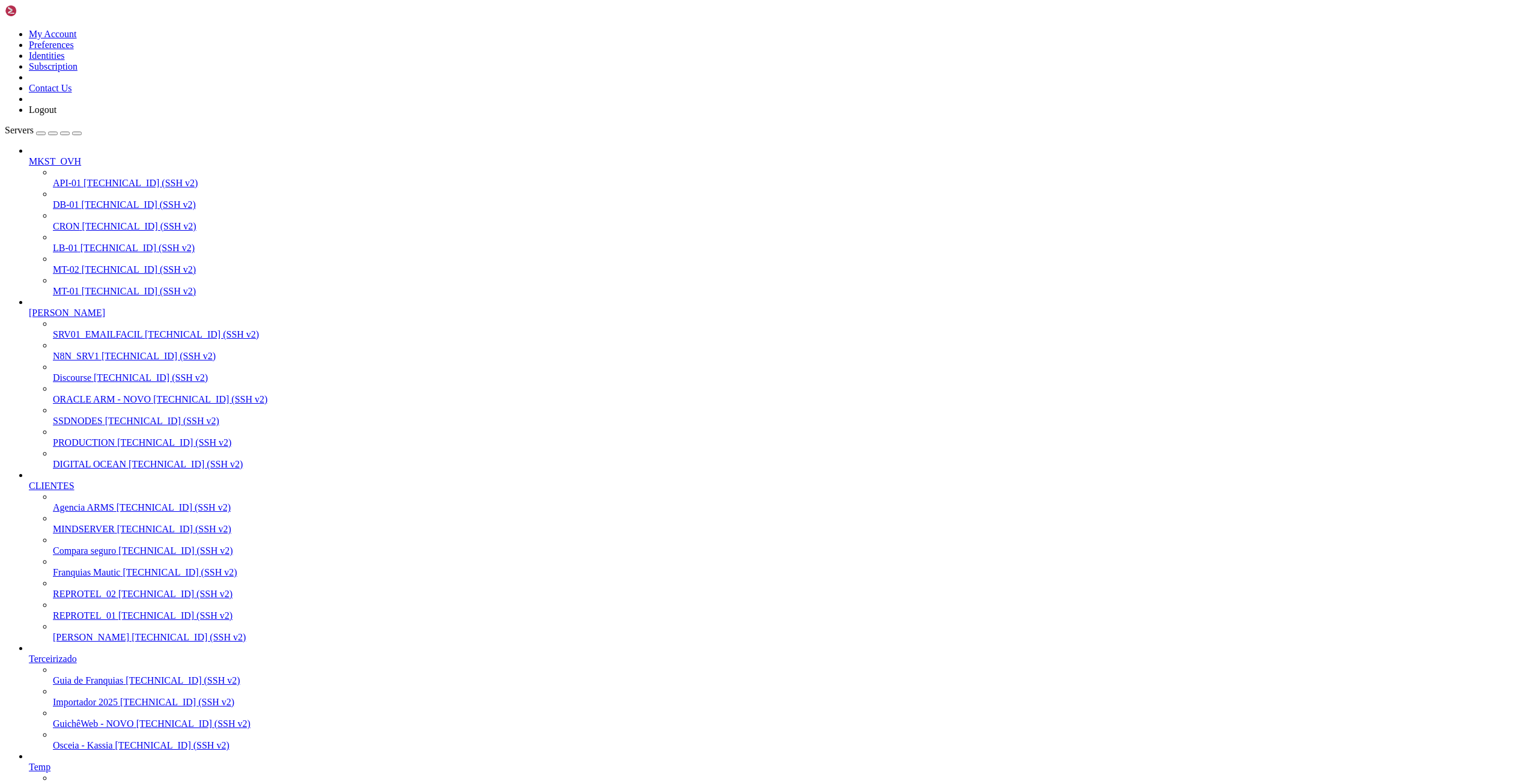
drag, startPoint x: 8, startPoint y: 1131, endPoint x: 336, endPoint y: 1817, distance: 760.4
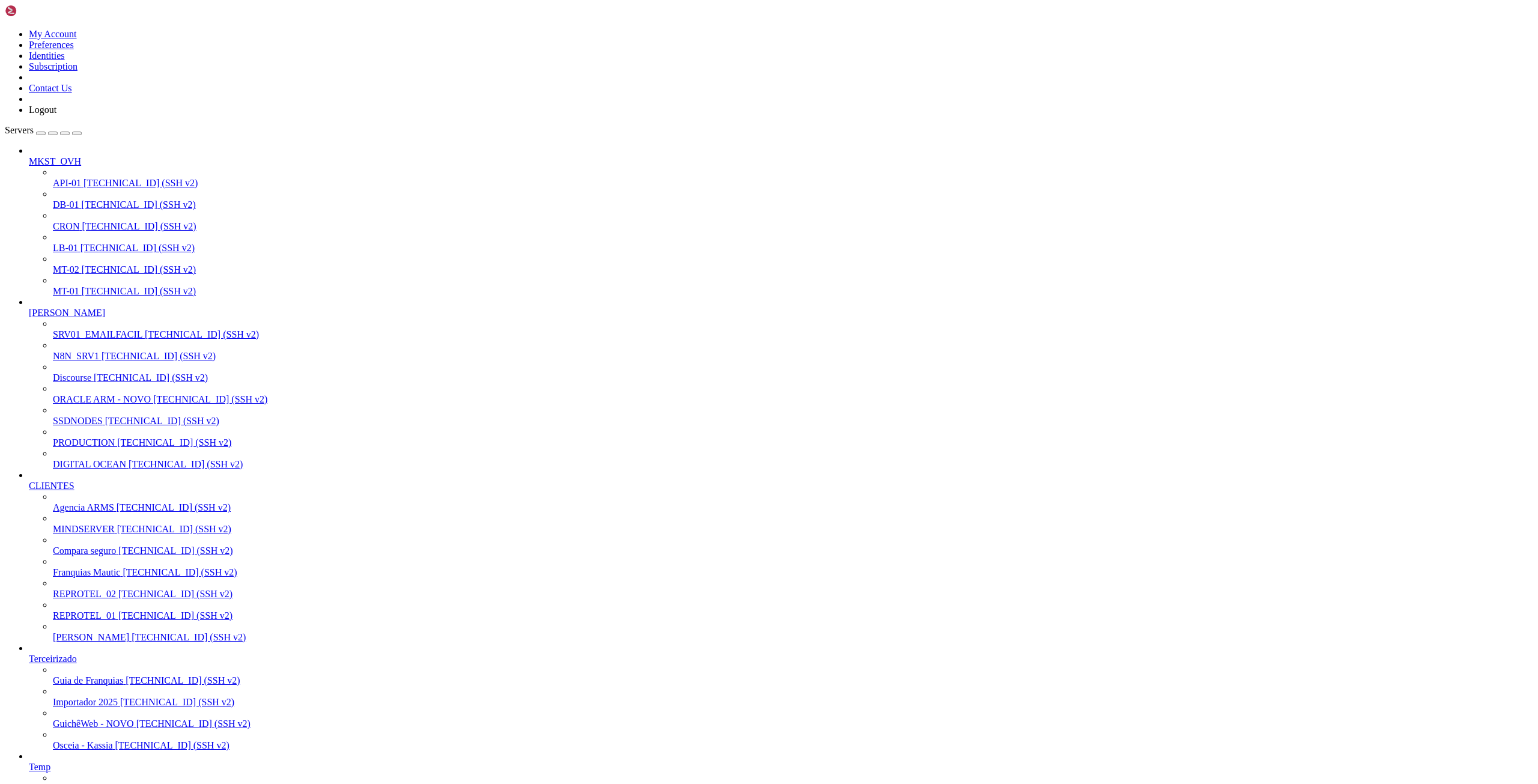
drag, startPoint x: 238, startPoint y: 1777, endPoint x: 60, endPoint y: 1776, distance: 178.0
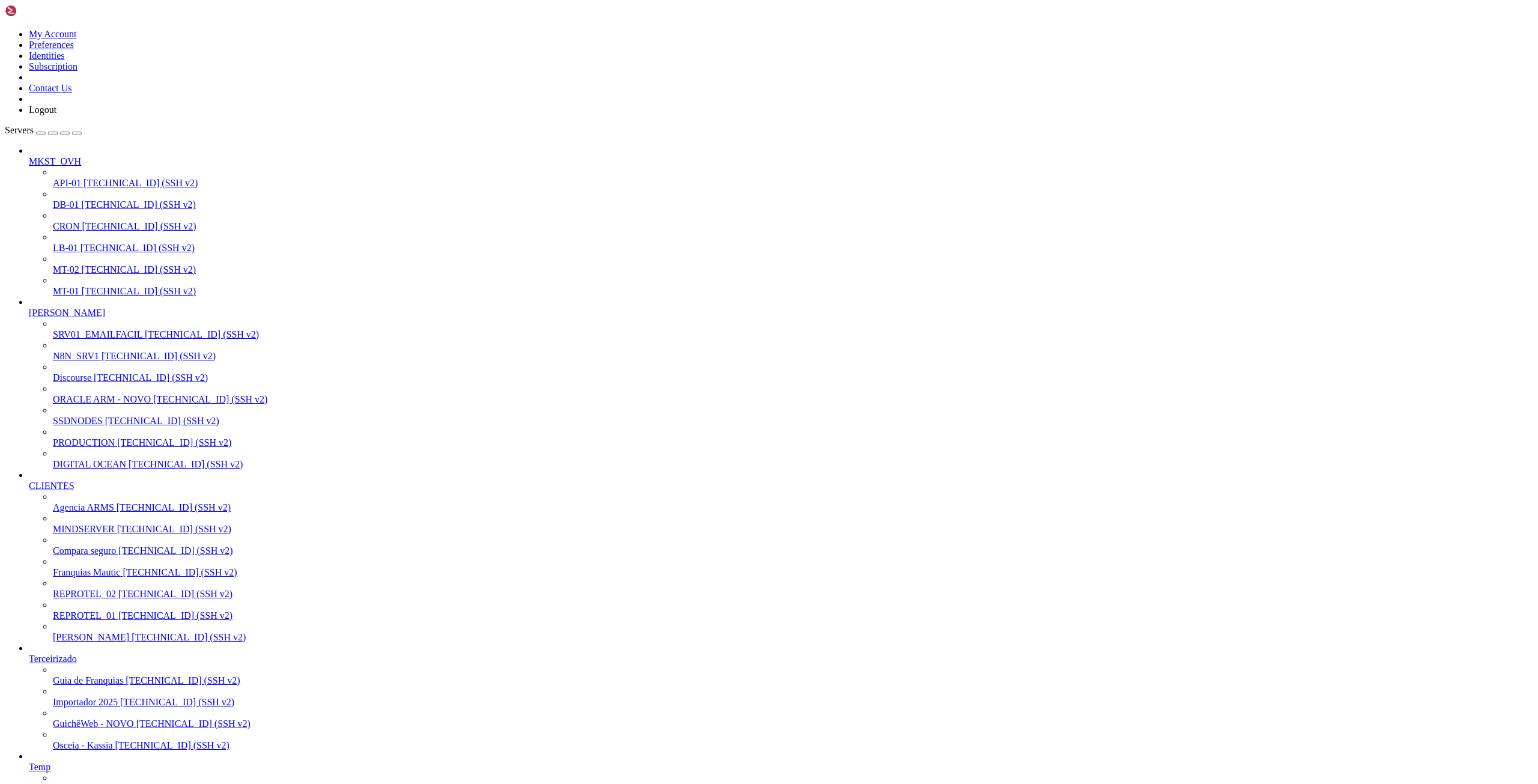
scroll to position [674, 0]
drag, startPoint x: 347, startPoint y: 1807, endPoint x: 496, endPoint y: 1822, distance: 149.8
drag, startPoint x: 12, startPoint y: 1733, endPoint x: 252, endPoint y: 1817, distance: 254.3
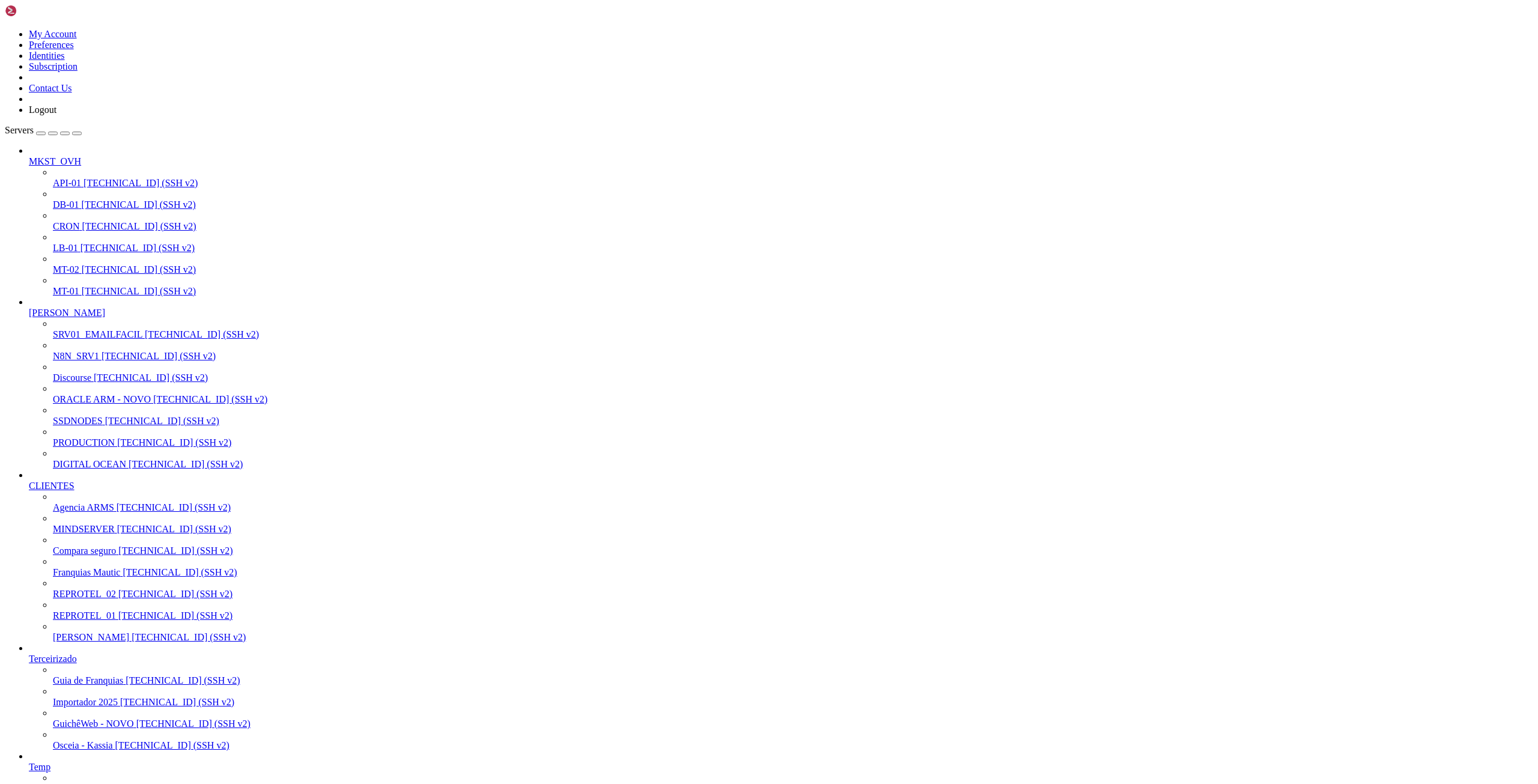
drag, startPoint x: 89, startPoint y: 1796, endPoint x: 155, endPoint y: 1796, distance: 66.0
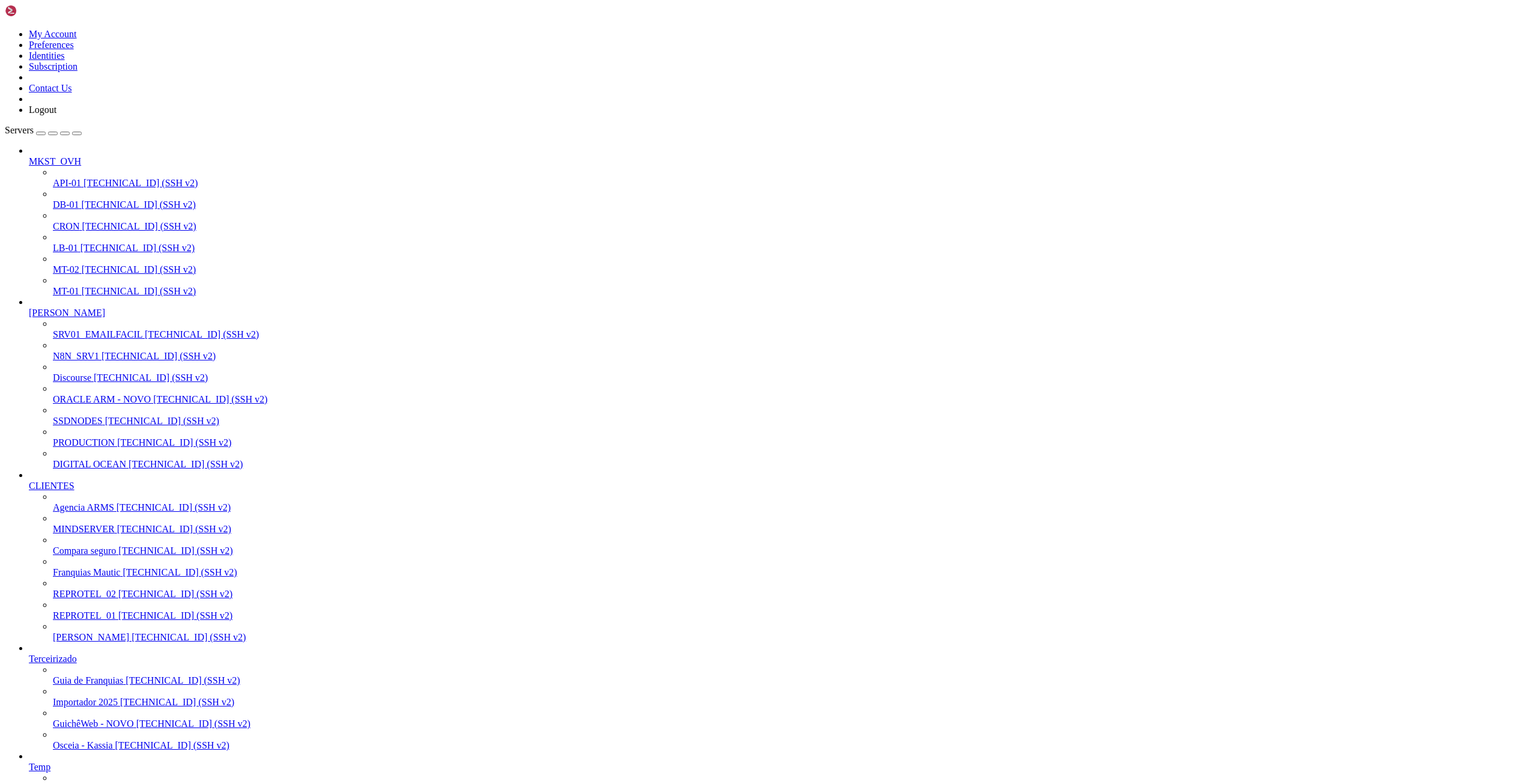
drag, startPoint x: 84, startPoint y: 1798, endPoint x: 189, endPoint y: 1796, distance: 105.0
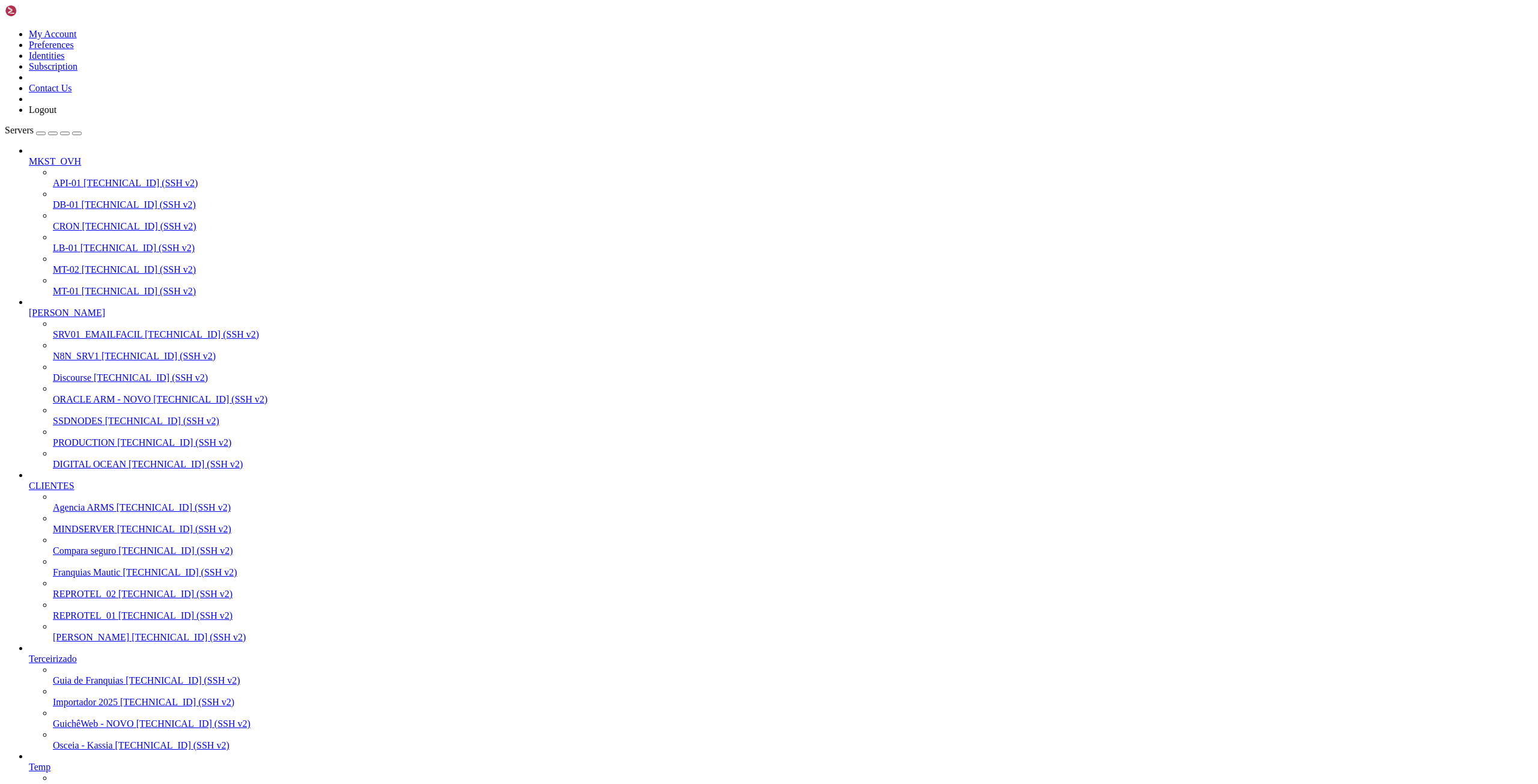
drag, startPoint x: 10, startPoint y: 1193, endPoint x: 193, endPoint y: 1288, distance: 206.2
drag, startPoint x: 9, startPoint y: 1715, endPoint x: 174, endPoint y: 1725, distance: 165.3
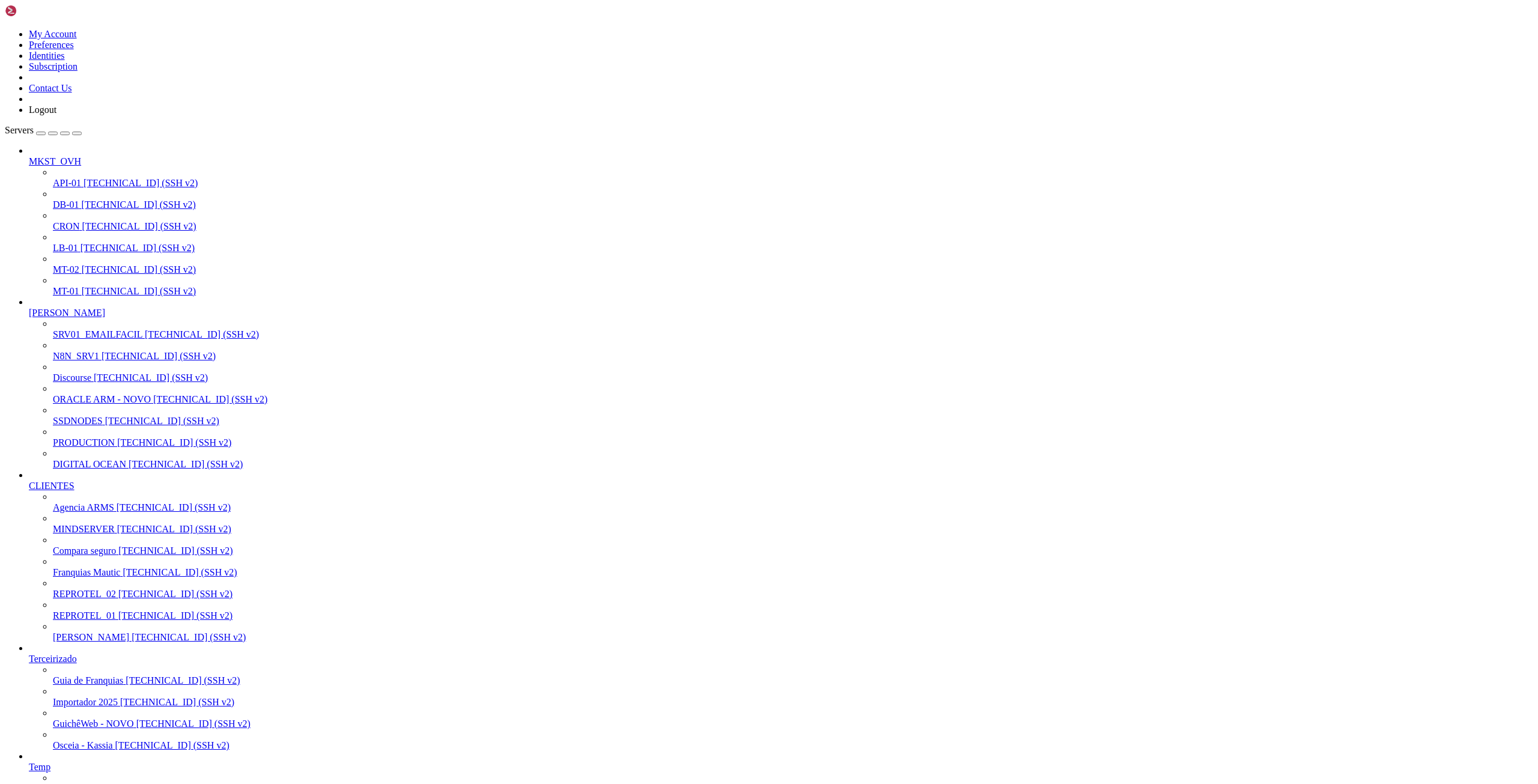
drag, startPoint x: 13, startPoint y: 1714, endPoint x: 158, endPoint y: 1762, distance: 152.7
drag, startPoint x: 11, startPoint y: 1715, endPoint x: 370, endPoint y: 1810, distance: 371.4
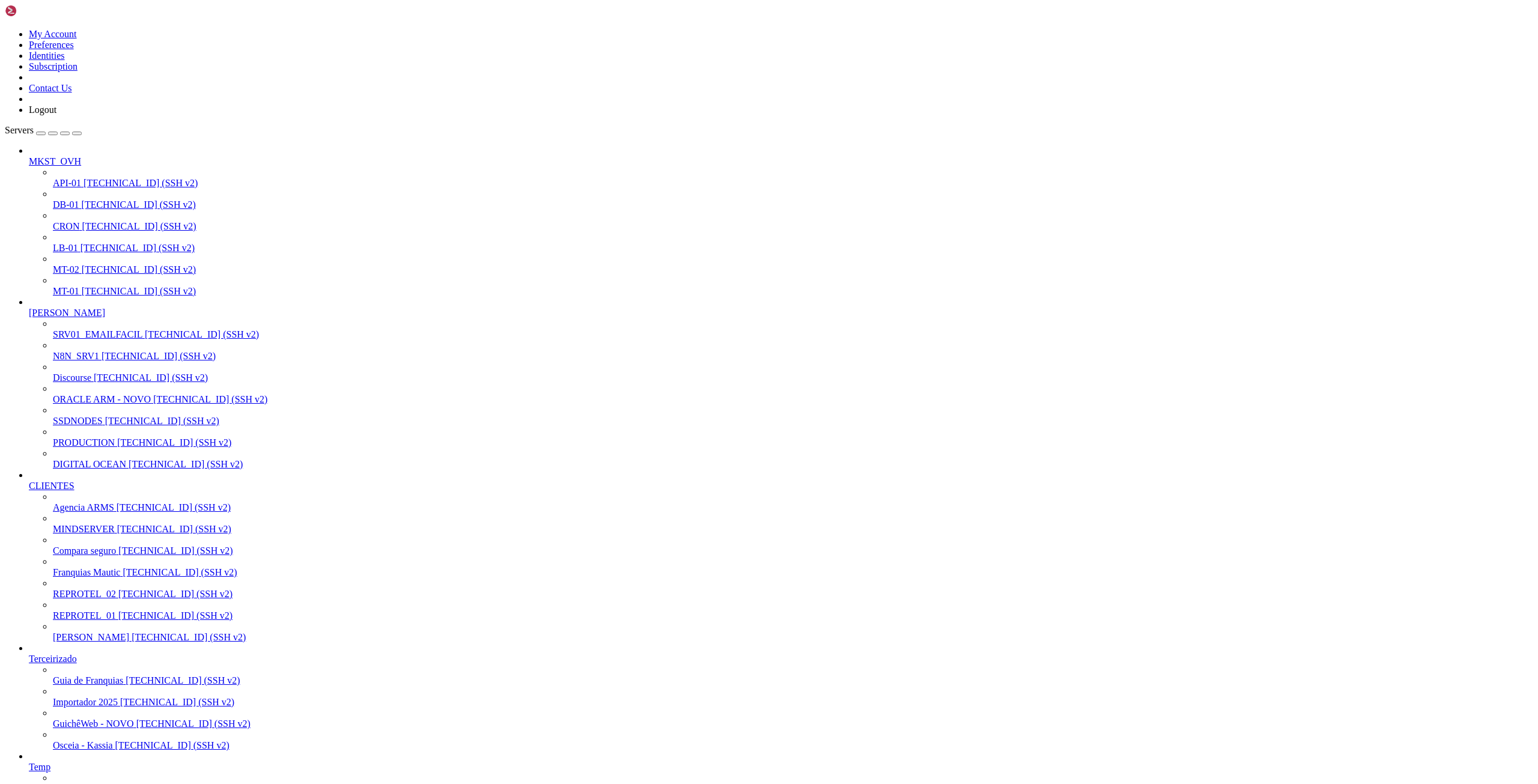
drag, startPoint x: 11, startPoint y: 1646, endPoint x: 827, endPoint y: 1693, distance: 817.4
drag, startPoint x: 11, startPoint y: 1756, endPoint x: 245, endPoint y: 1822, distance: 243.1
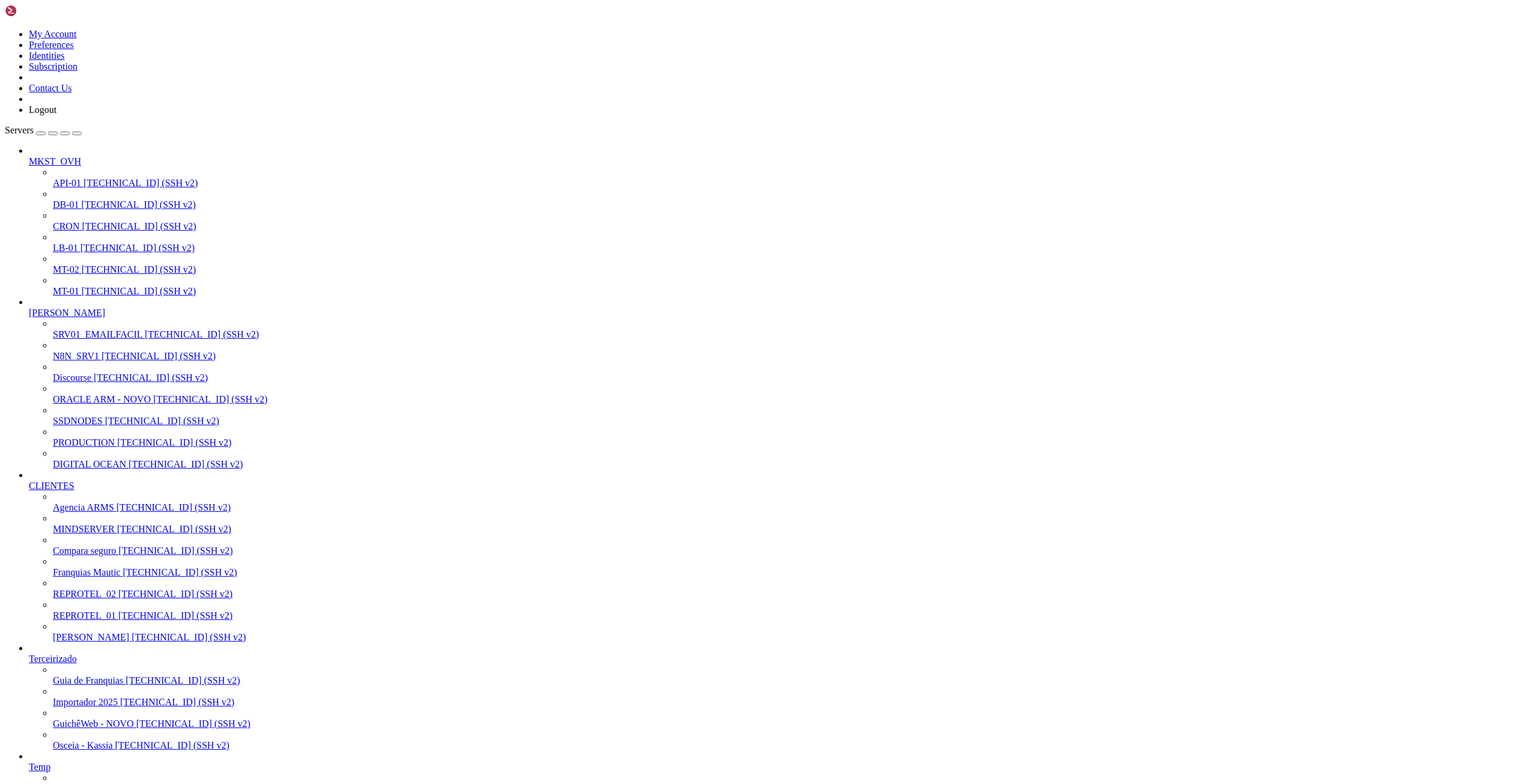
drag, startPoint x: 310, startPoint y: 1144, endPoint x: 158, endPoint y: 1175, distance: 155.1
drag, startPoint x: 745, startPoint y: 771, endPoint x: 751, endPoint y: 773, distance: 6.3
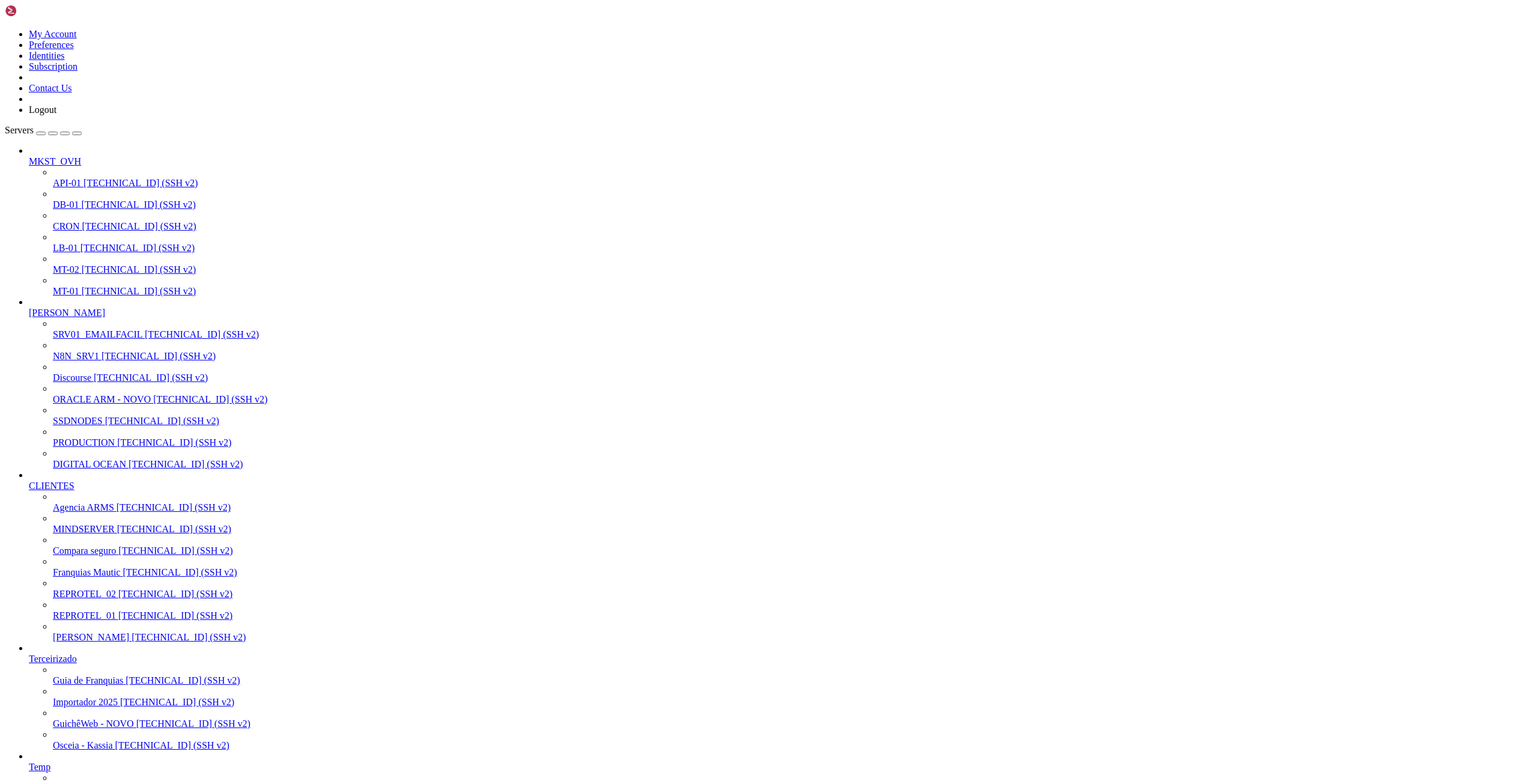
scroll to position [12, 2]
drag, startPoint x: 677, startPoint y: 1273, endPoint x: 883, endPoint y: 1273, distance: 206.0
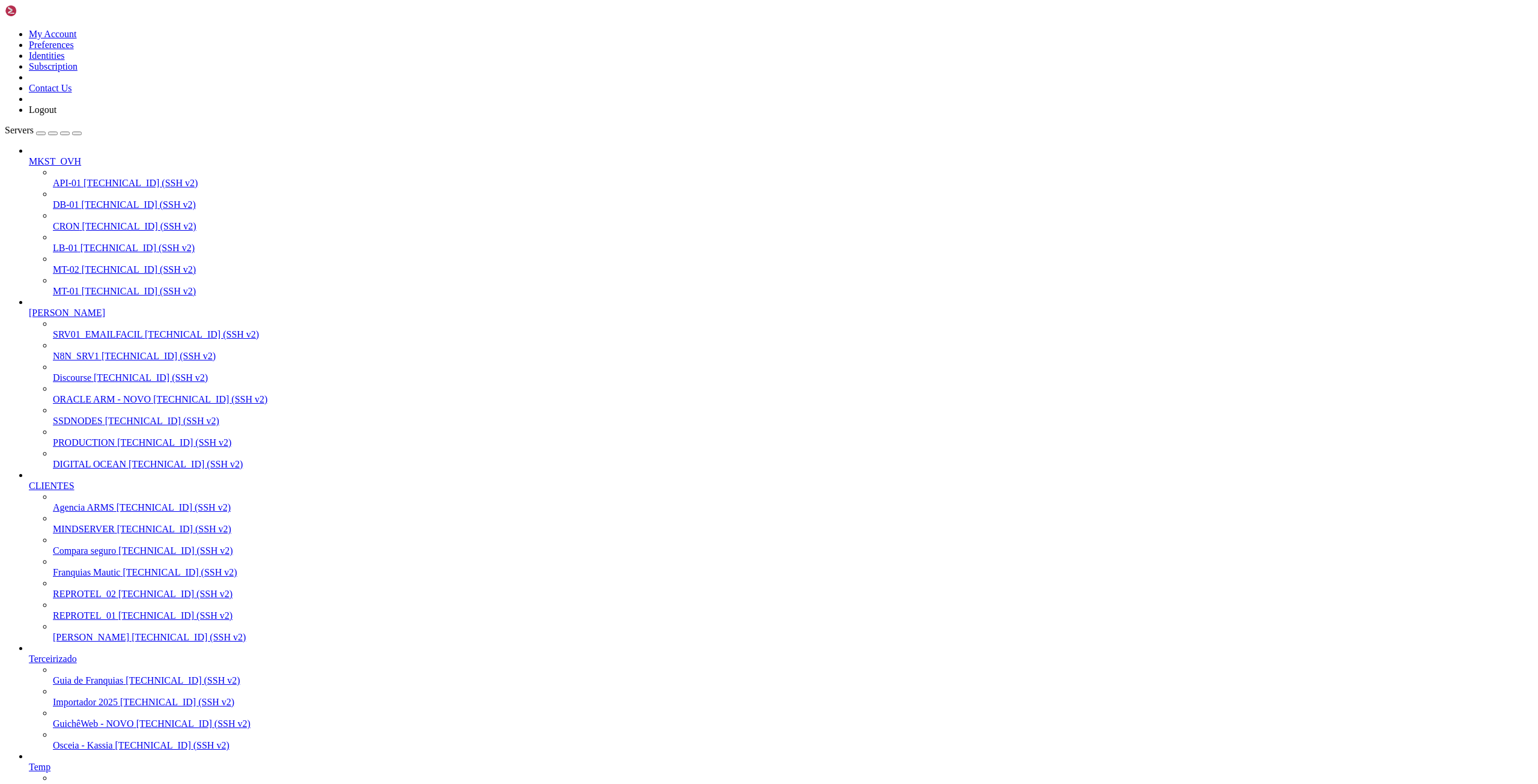
drag, startPoint x: 12, startPoint y: 1215, endPoint x: 324, endPoint y: 1348, distance: 339.2
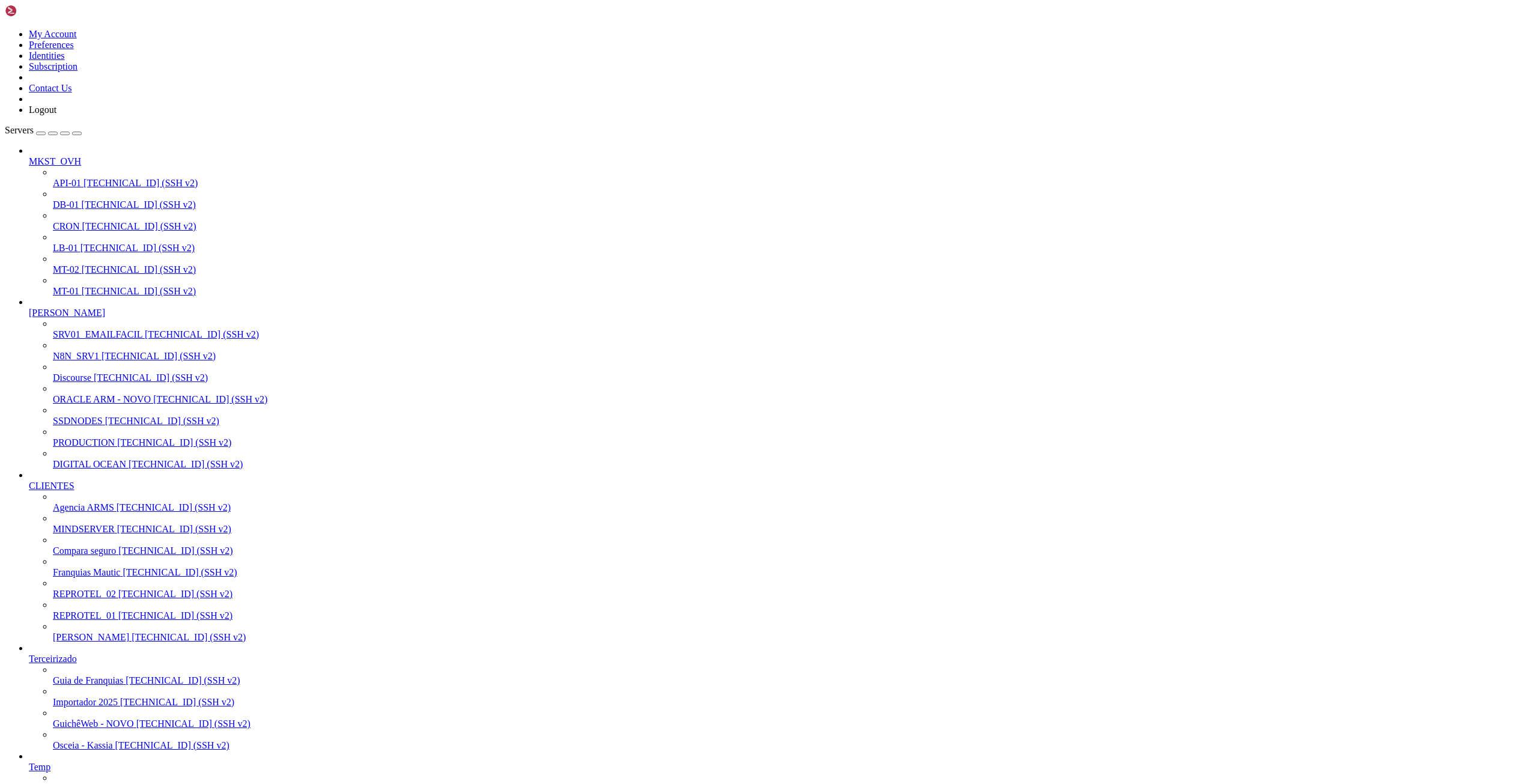
drag, startPoint x: 10, startPoint y: 1337, endPoint x: 257, endPoint y: 1391, distance: 252.8
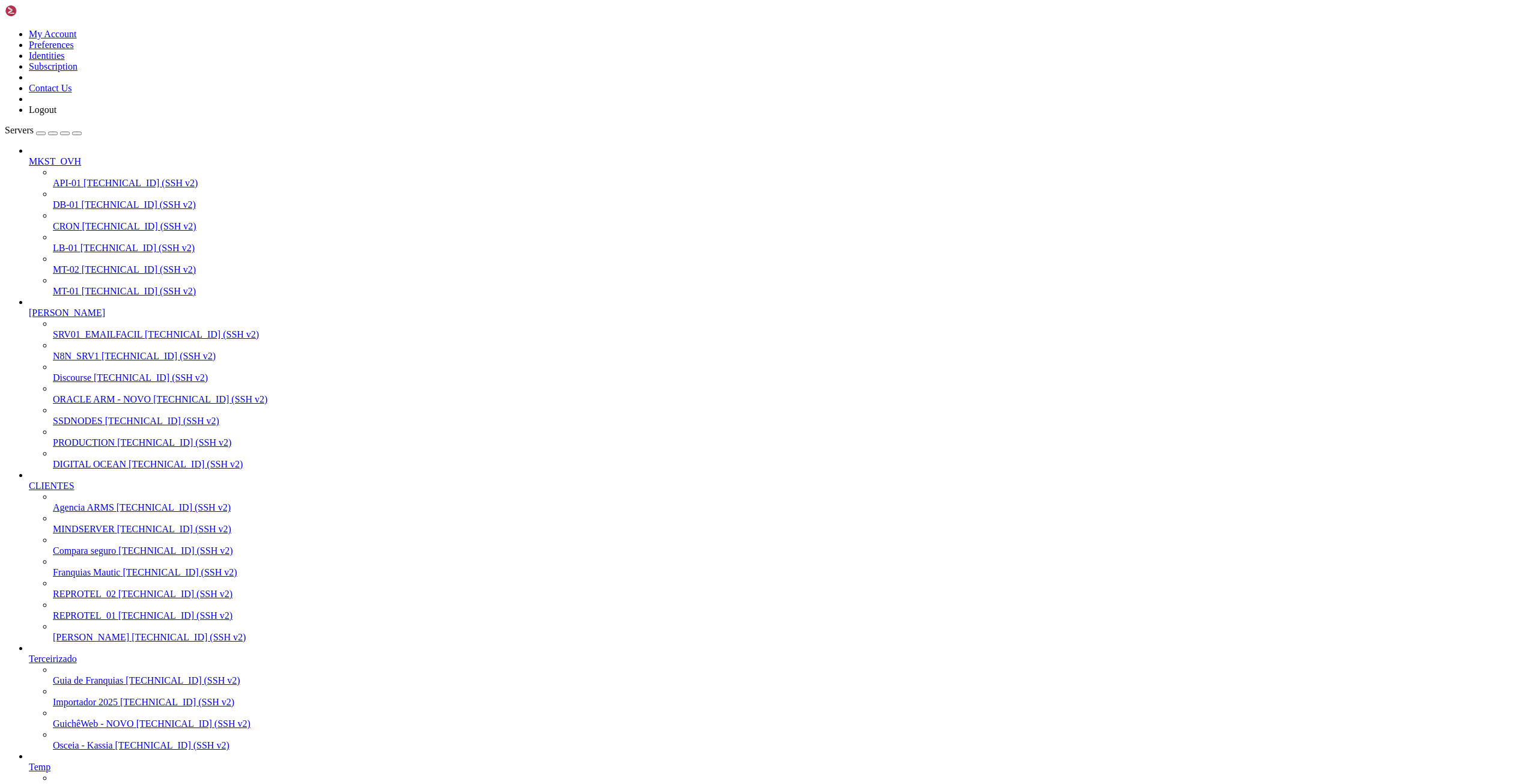
drag, startPoint x: 10, startPoint y: 1214, endPoint x: 368, endPoint y: 1653, distance: 566.5
drag, startPoint x: 171, startPoint y: 1747, endPoint x: 235, endPoint y: 1745, distance: 64.0
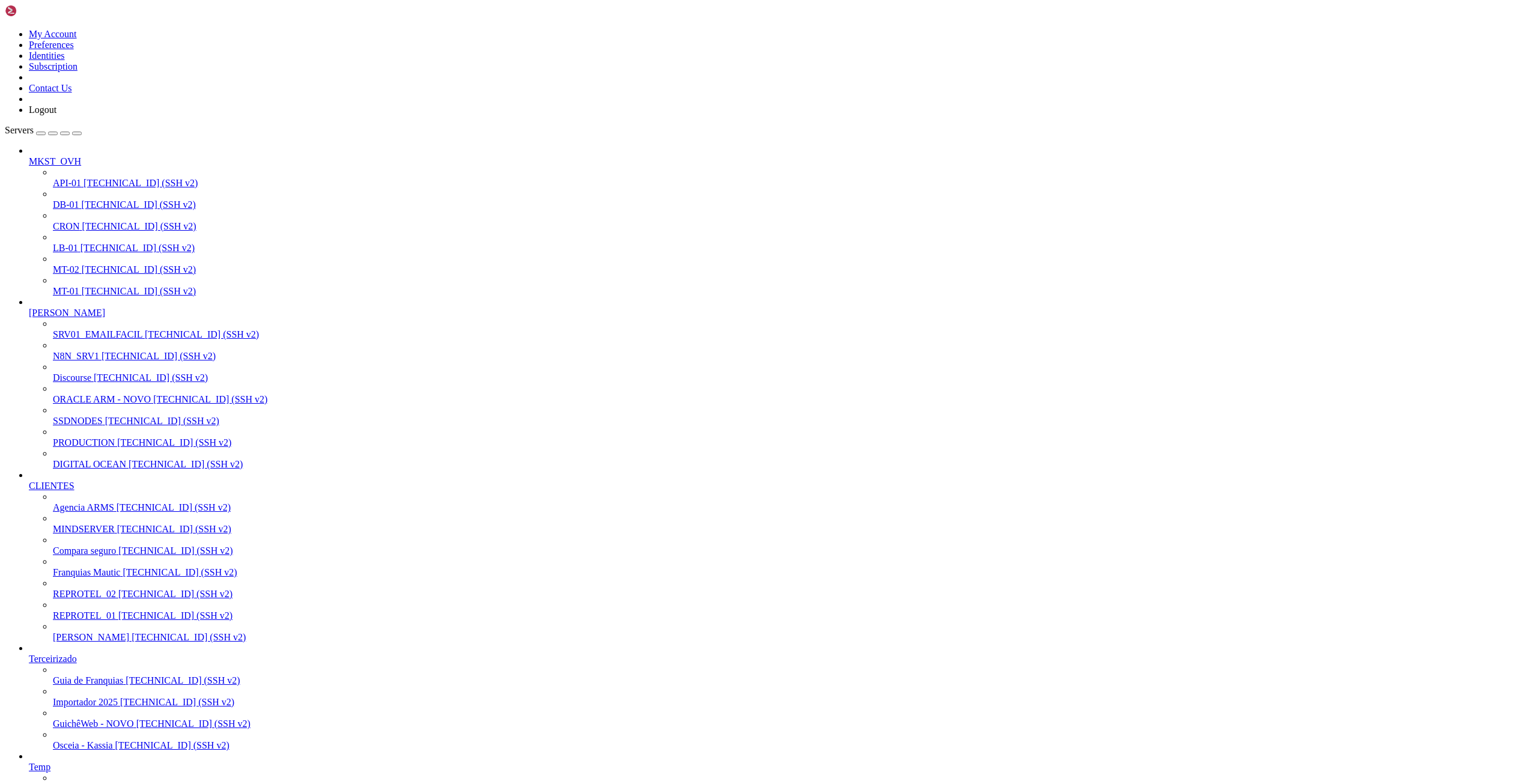
drag, startPoint x: 243, startPoint y: 1745, endPoint x: 173, endPoint y: 1745, distance: 70.0
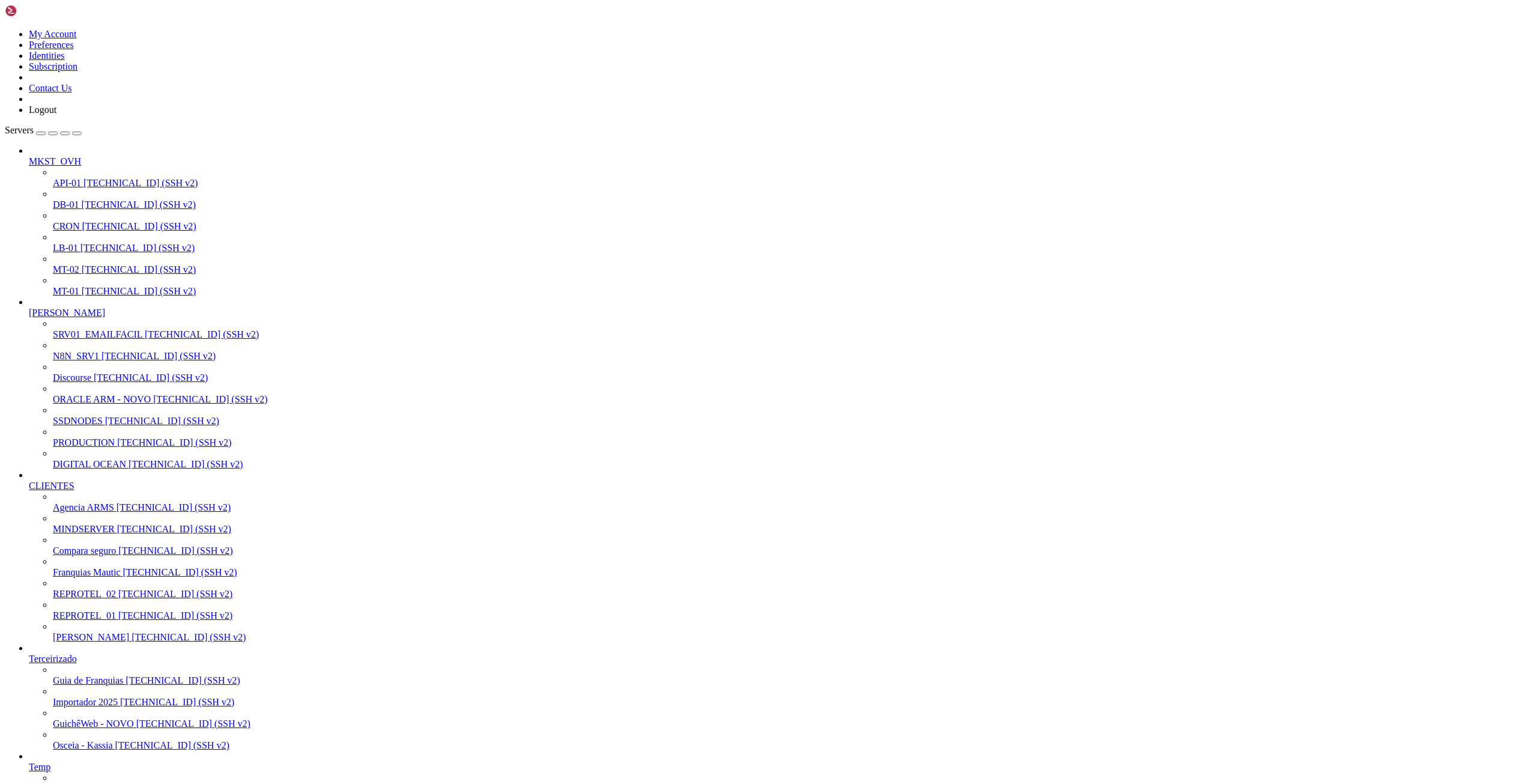
drag, startPoint x: 288, startPoint y: 1172, endPoint x: 385, endPoint y: 1172, distance: 97.0
drag, startPoint x: 110, startPoint y: 1214, endPoint x: 195, endPoint y: 1217, distance: 85.1
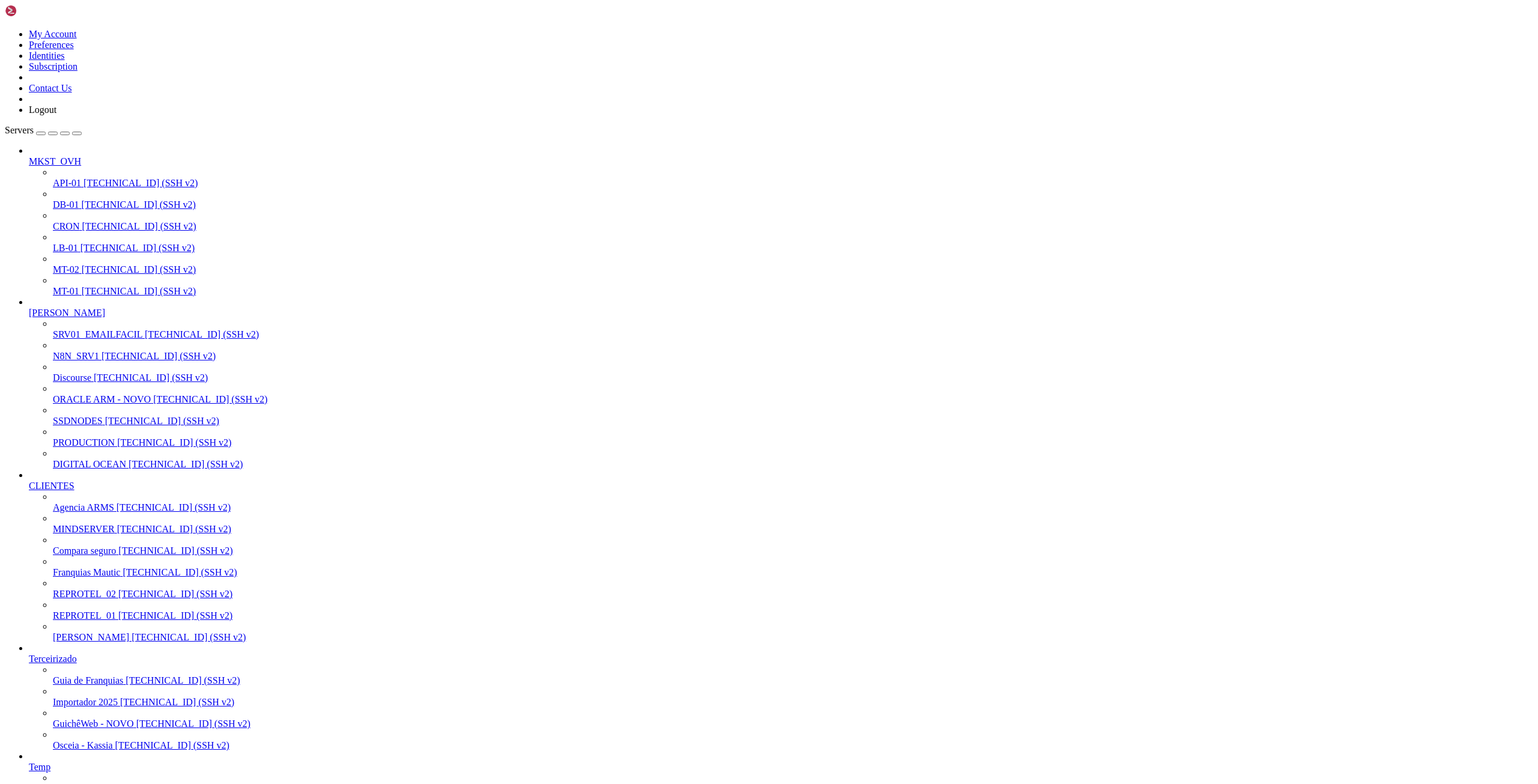
drag, startPoint x: 758, startPoint y: 1785, endPoint x: 791, endPoint y: 1787, distance: 33.1
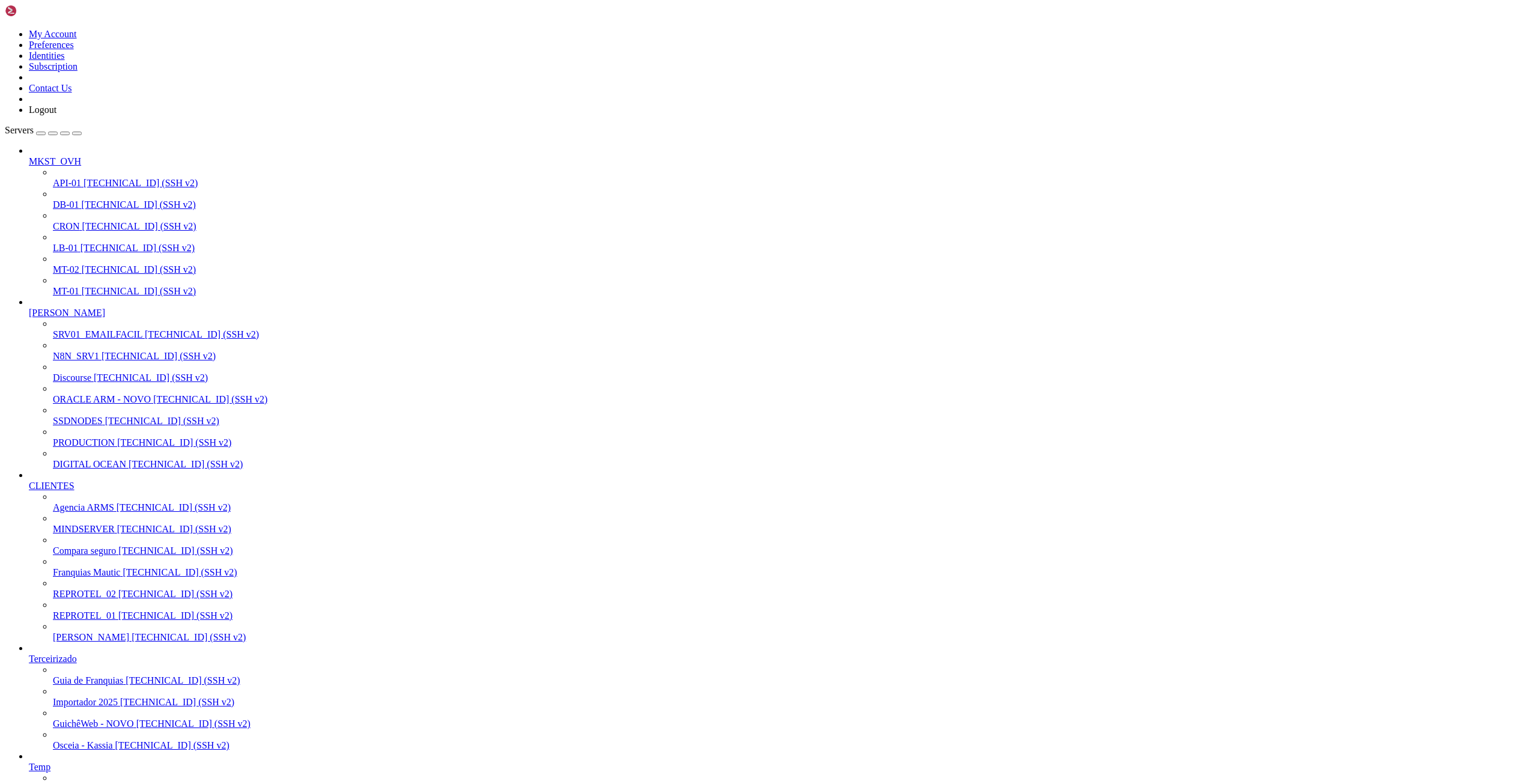
drag, startPoint x: 80, startPoint y: 1214, endPoint x: 8, endPoint y: 1214, distance: 72.0
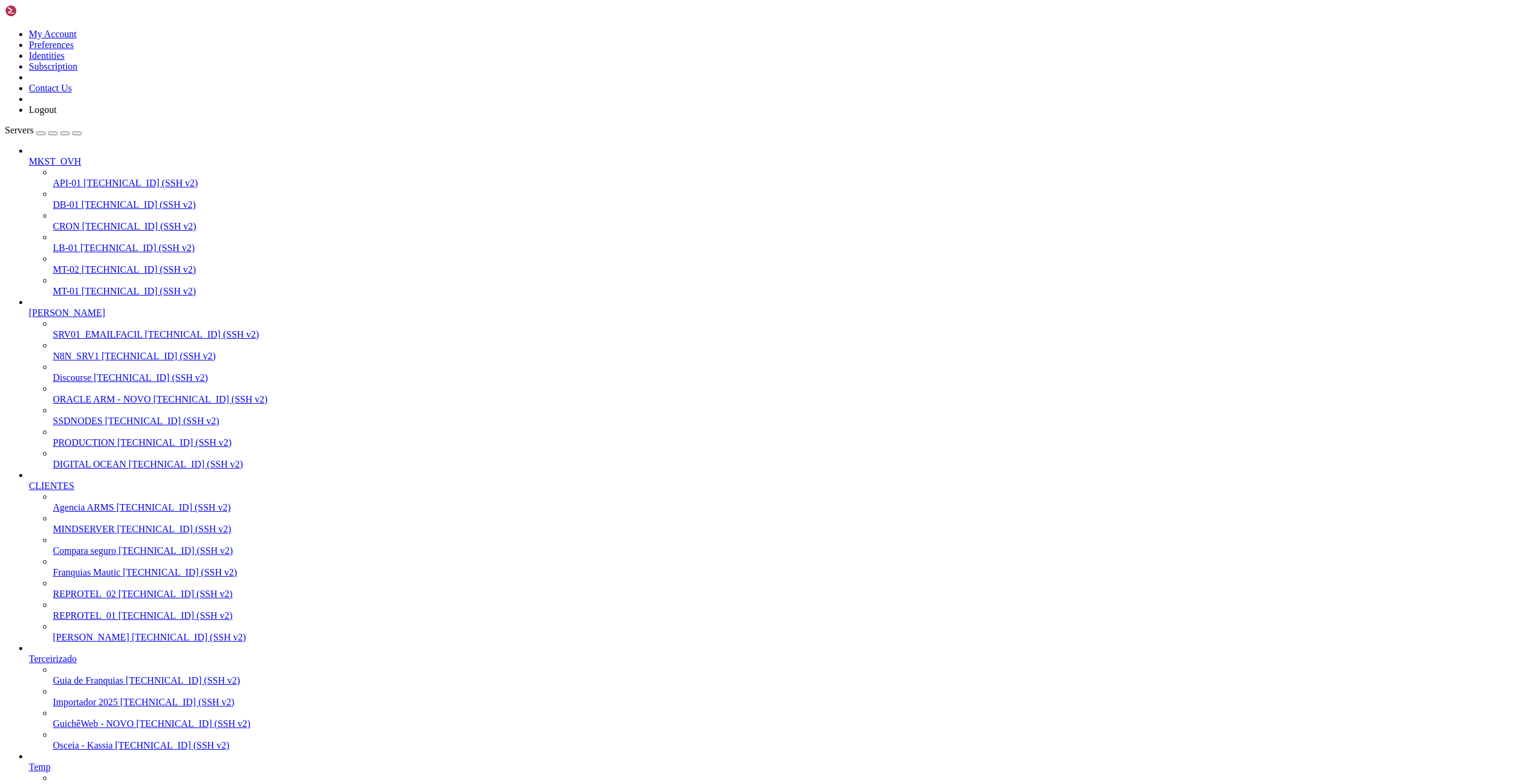
drag, startPoint x: 13, startPoint y: 1214, endPoint x: 79, endPoint y: 1214, distance: 66.0
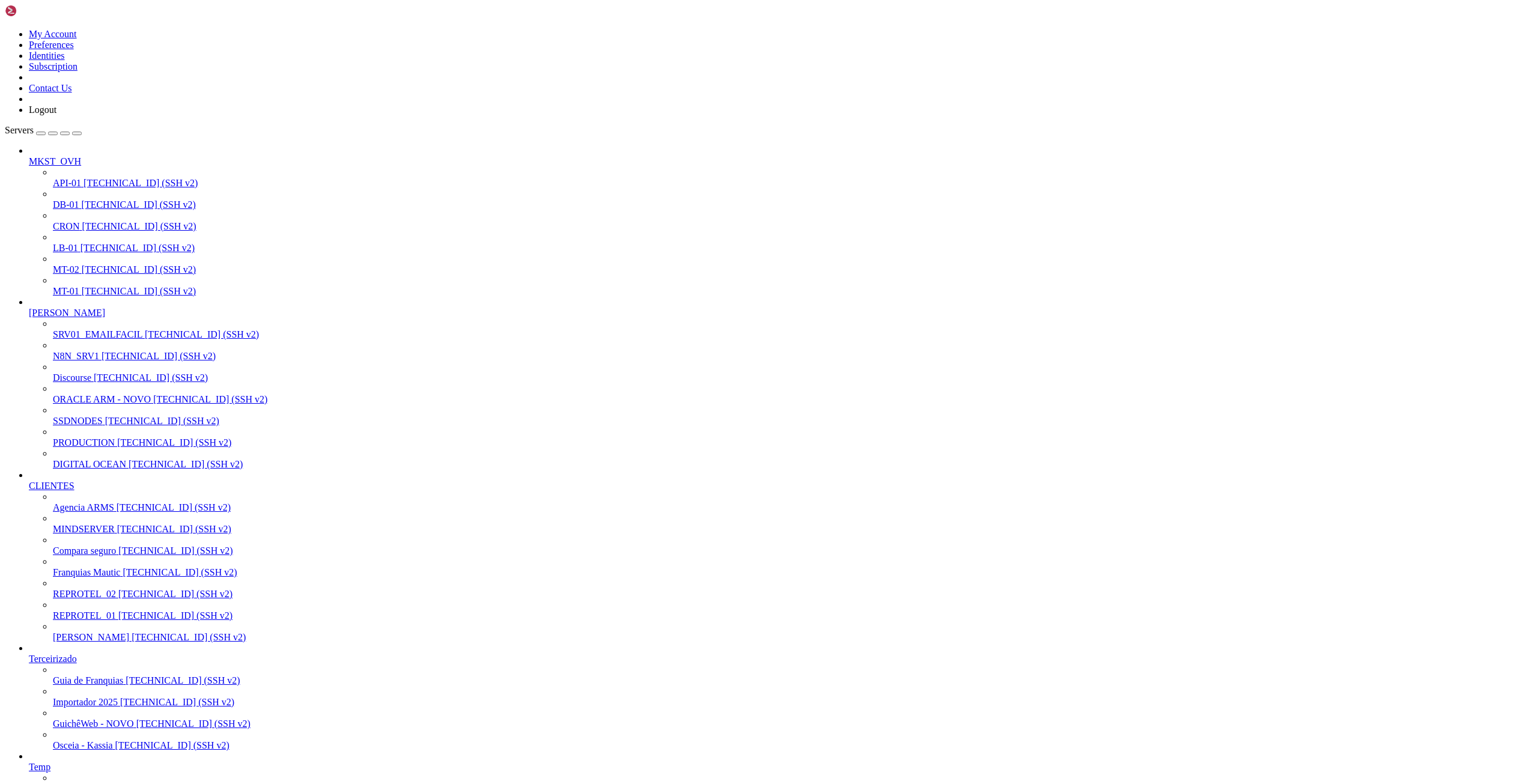
scroll to position [12, 2]
